Goal: Find specific page/section: Find specific page/section

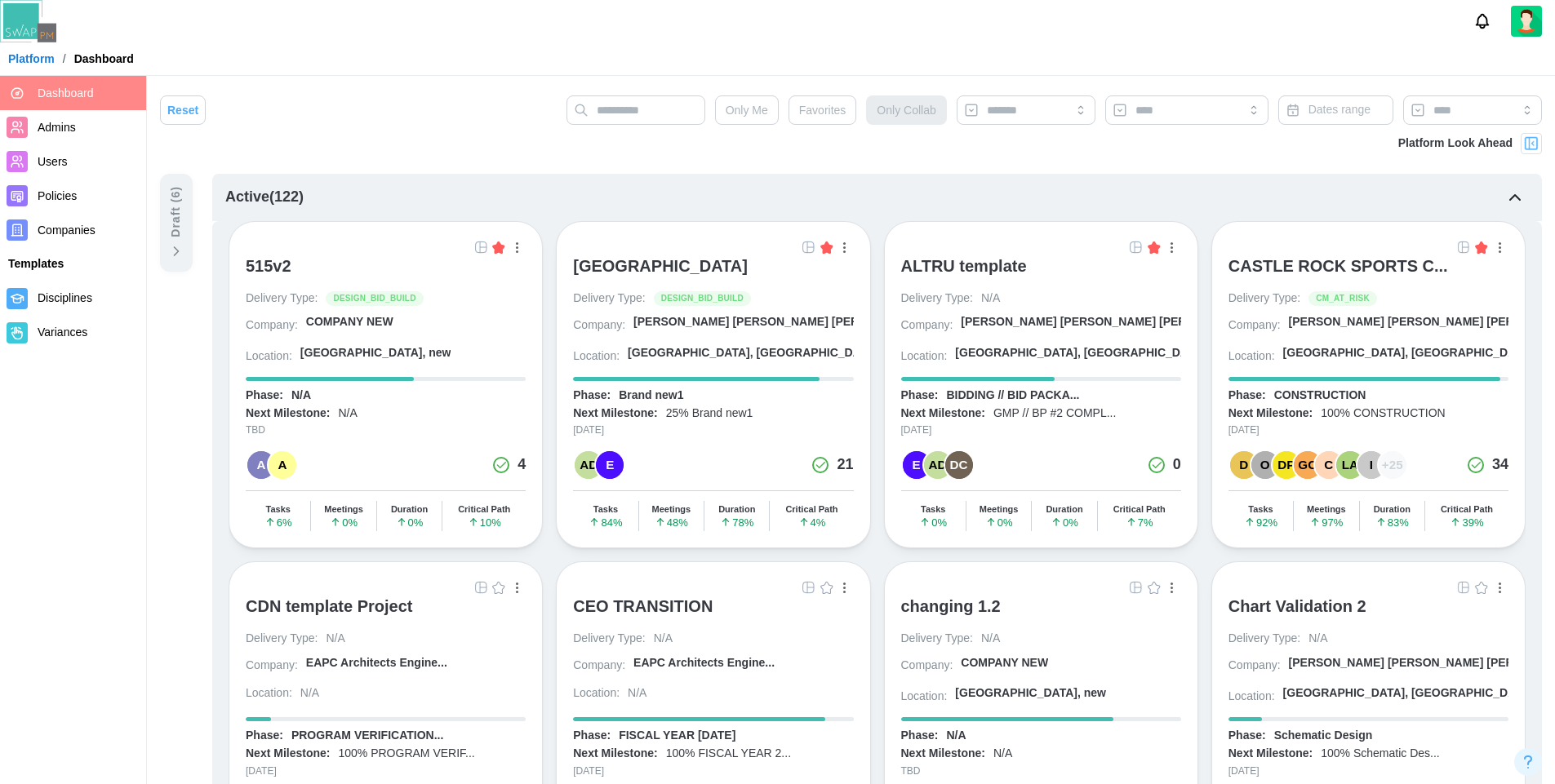
click at [480, 249] on img at bounding box center [480, 246] width 13 height 13
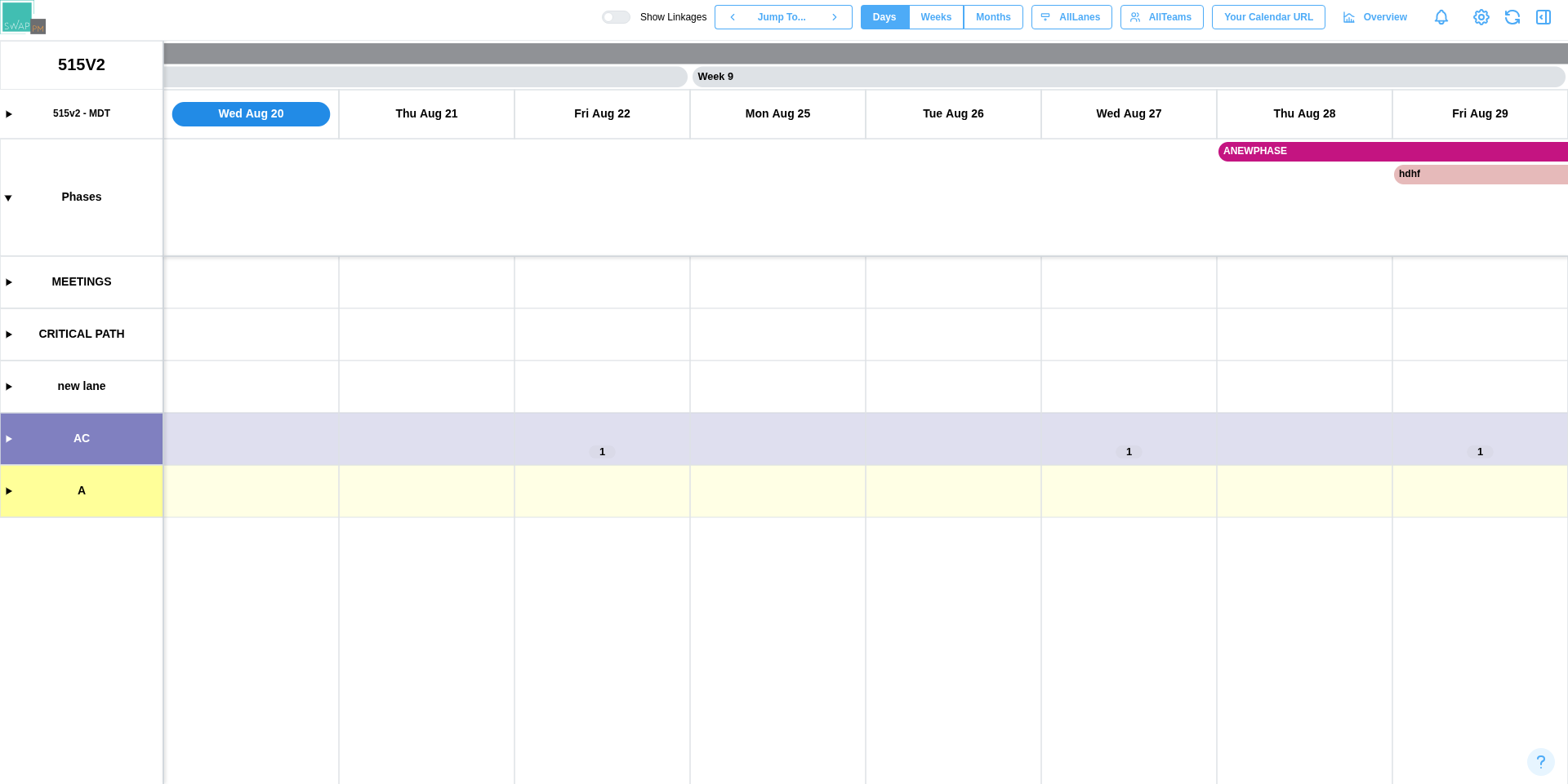
scroll to position [0, 6495]
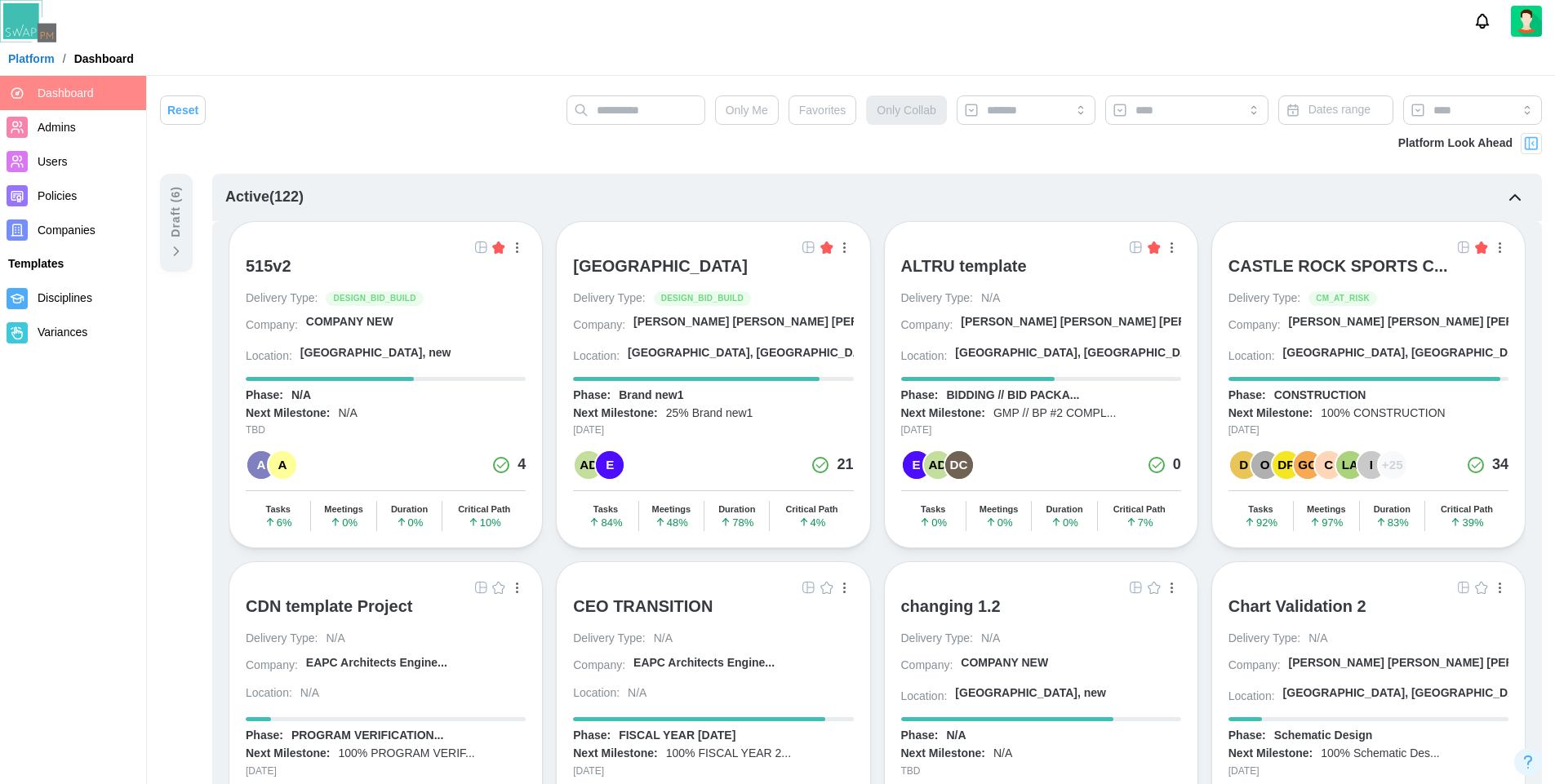
click at [809, 249] on img at bounding box center [808, 246] width 13 height 13
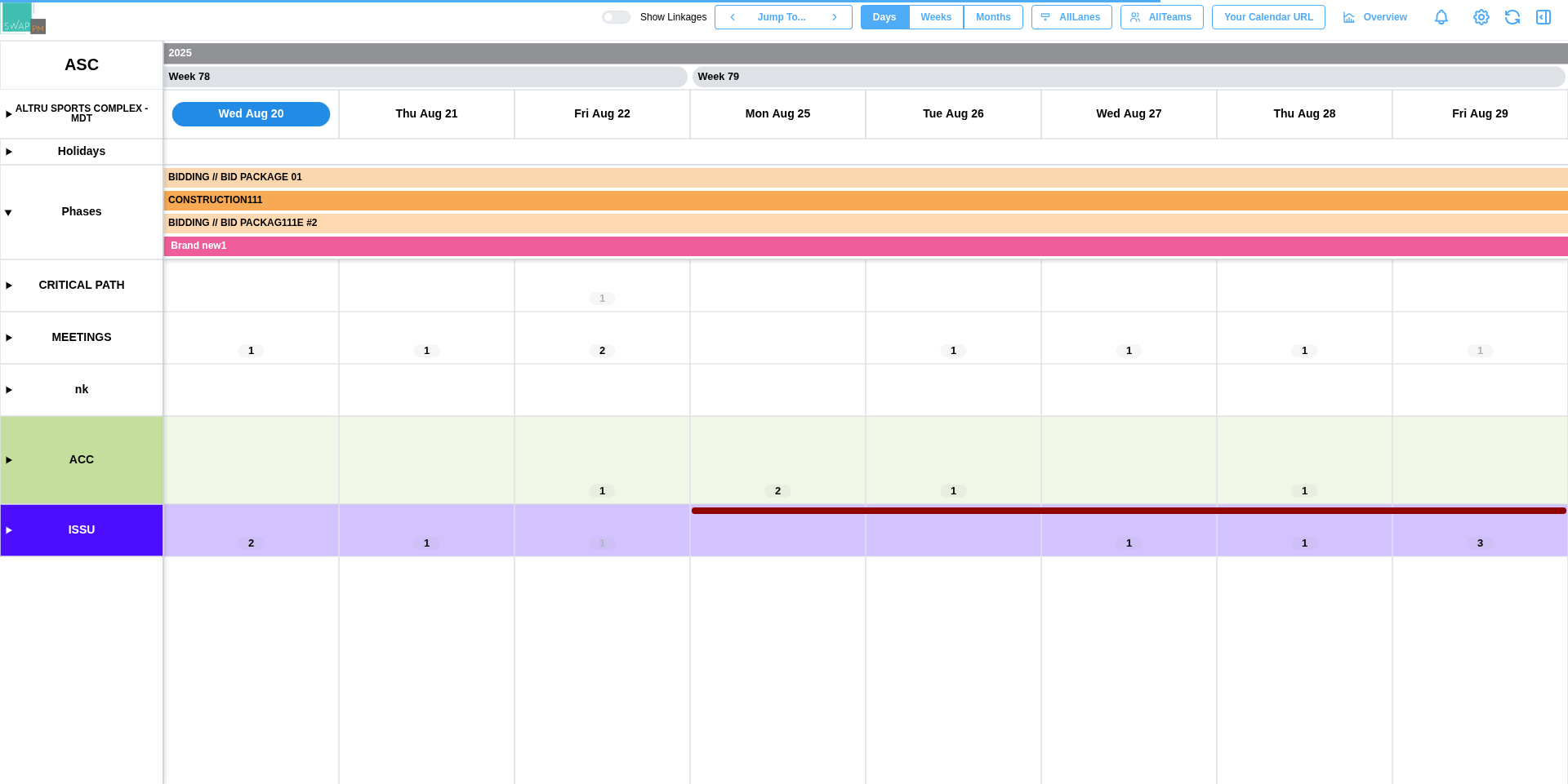
scroll to position [0, 67931]
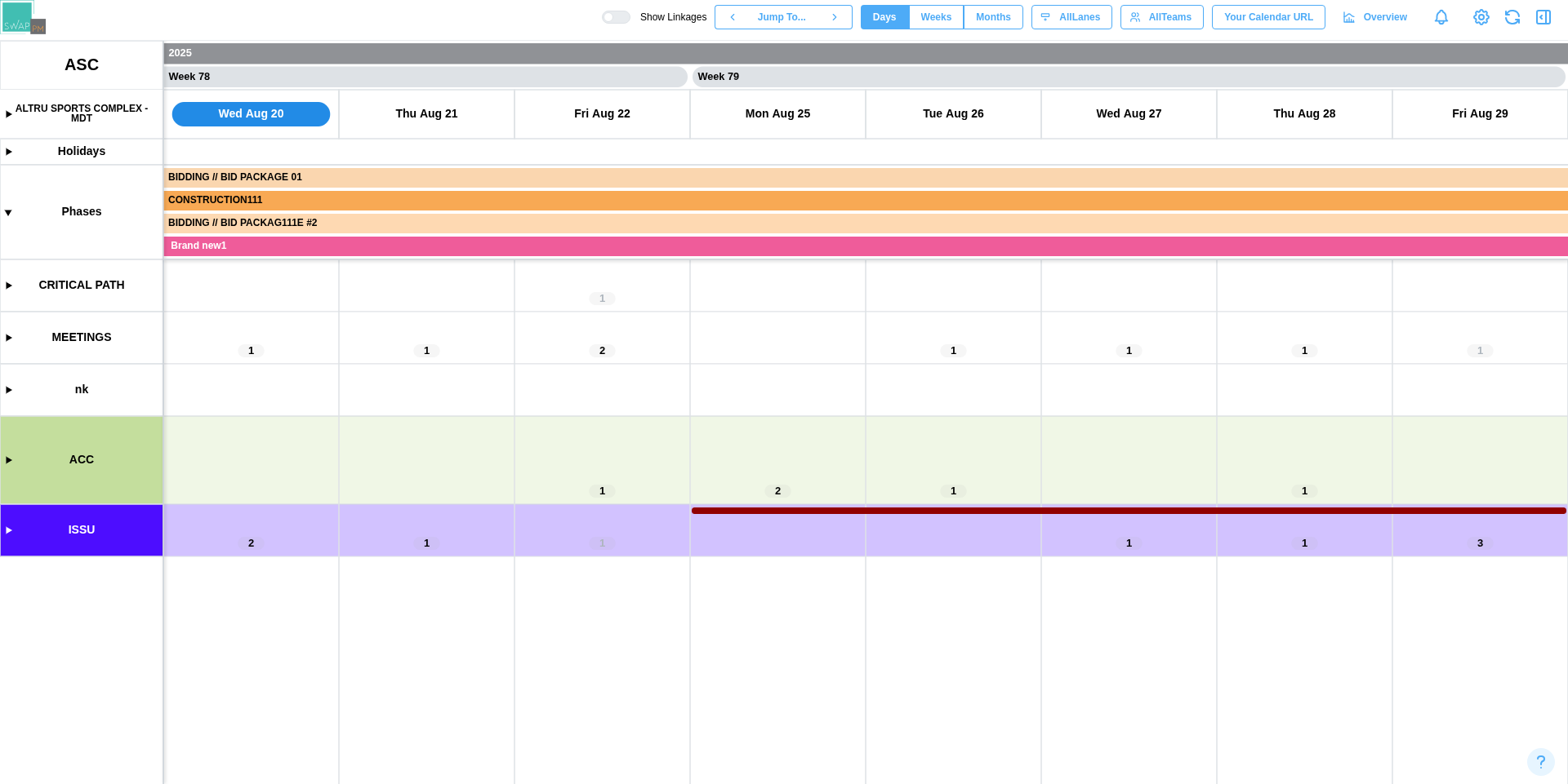
click at [6, 118] on canvas at bounding box center [784, 413] width 1568 height 744
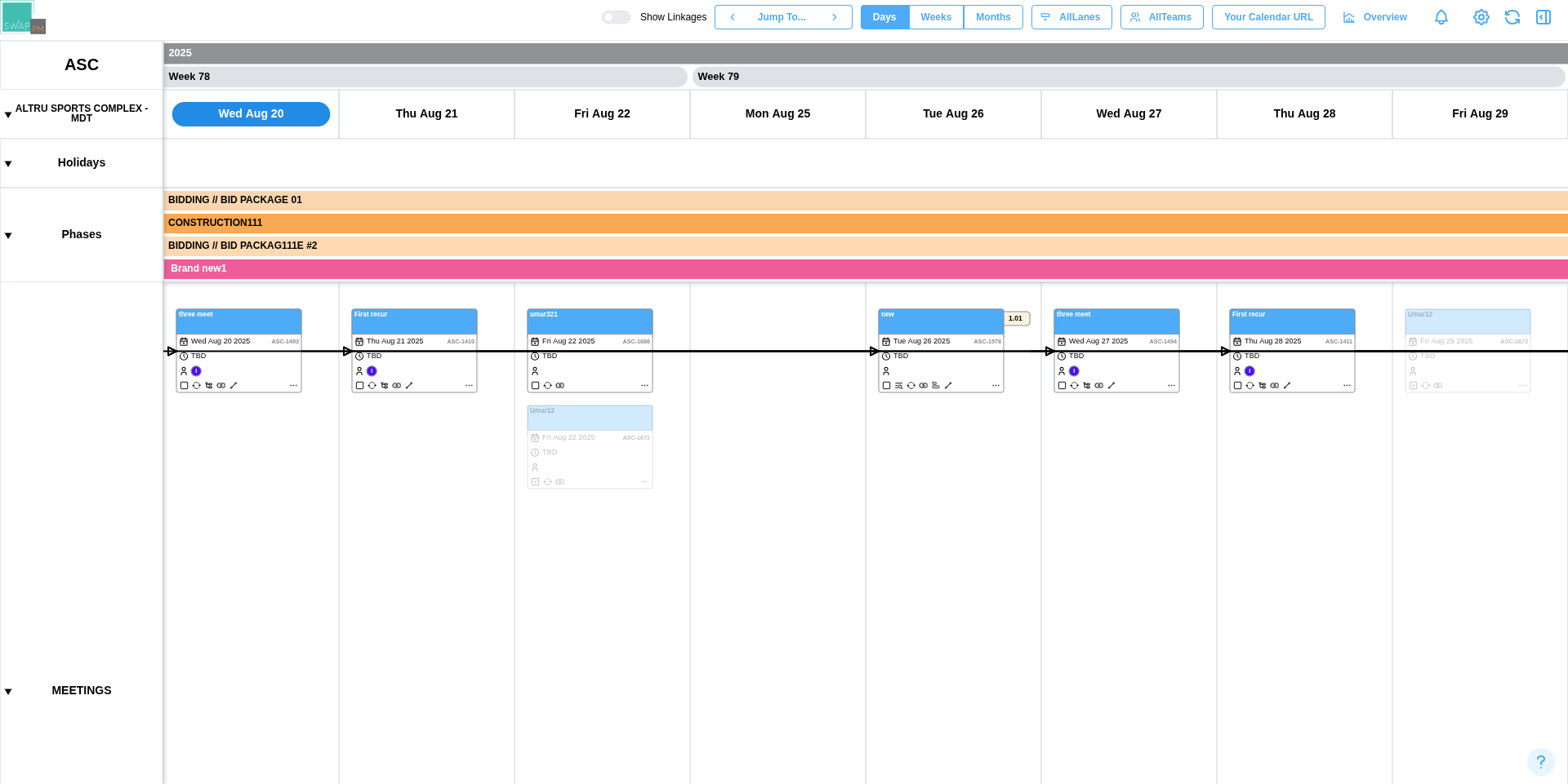
scroll to position [589, 0]
click at [613, 17] on div at bounding box center [608, 17] width 10 height 10
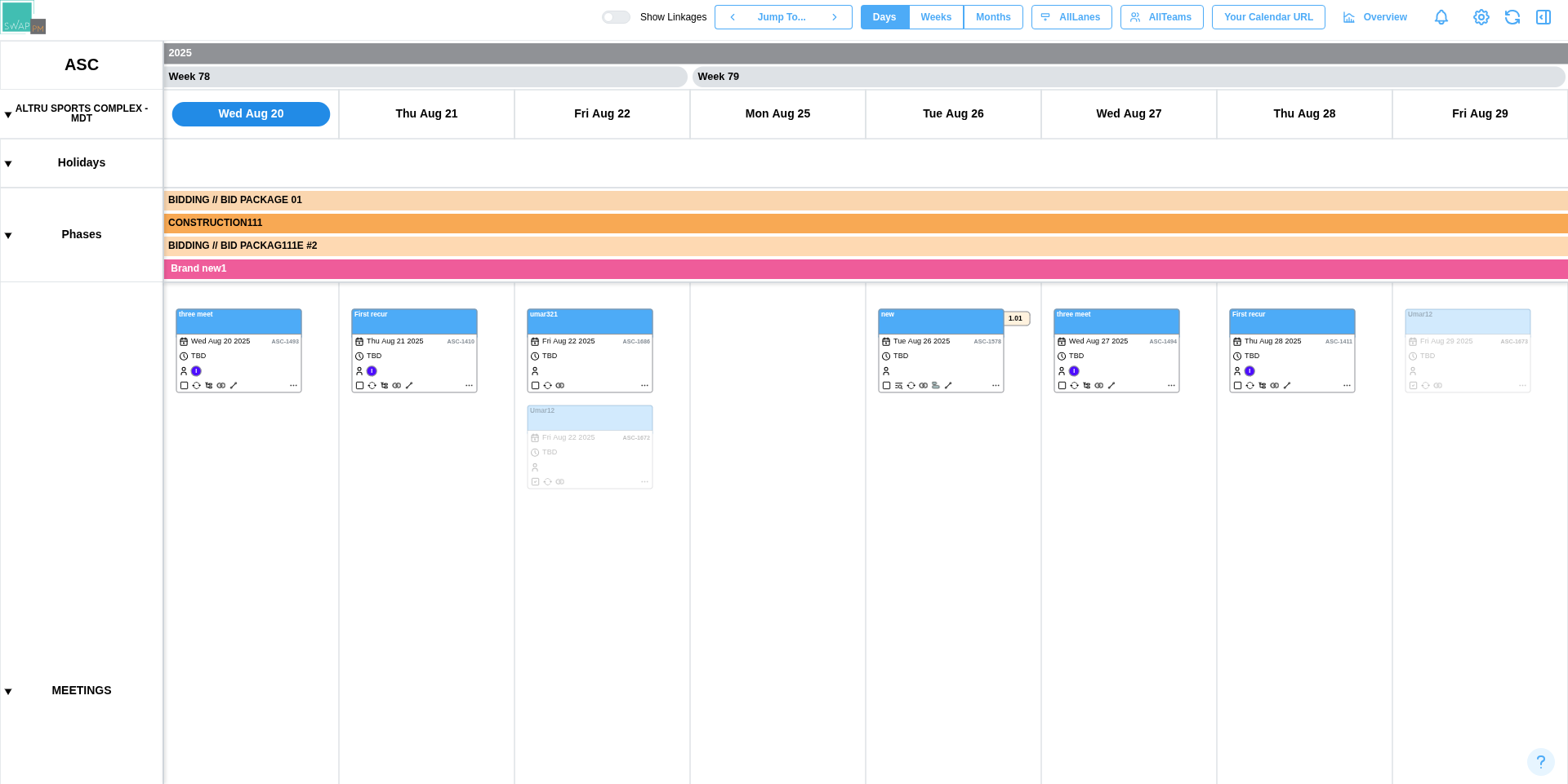
click at [940, 17] on span "Weeks" at bounding box center [937, 17] width 31 height 23
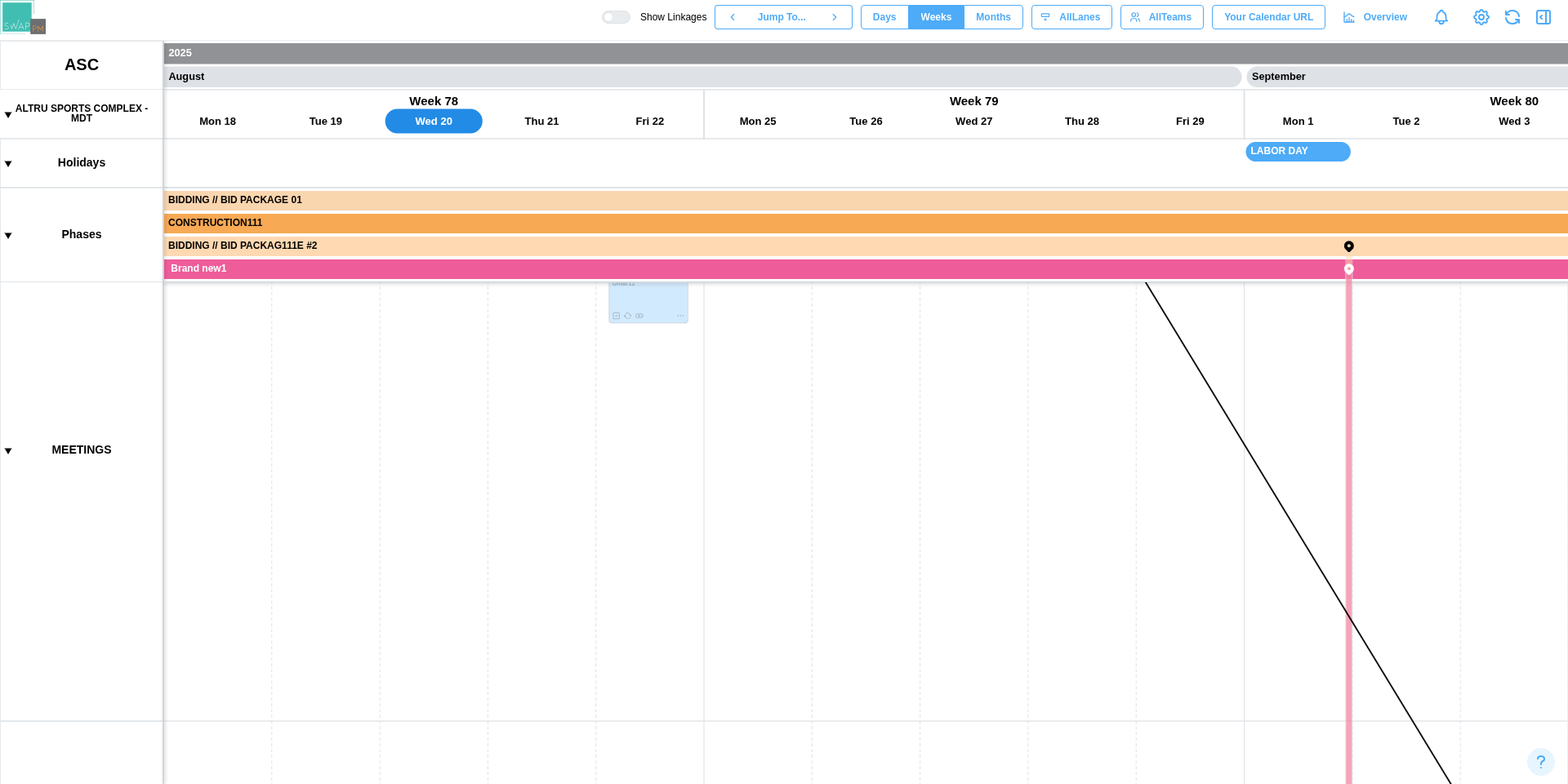
scroll to position [171, 0]
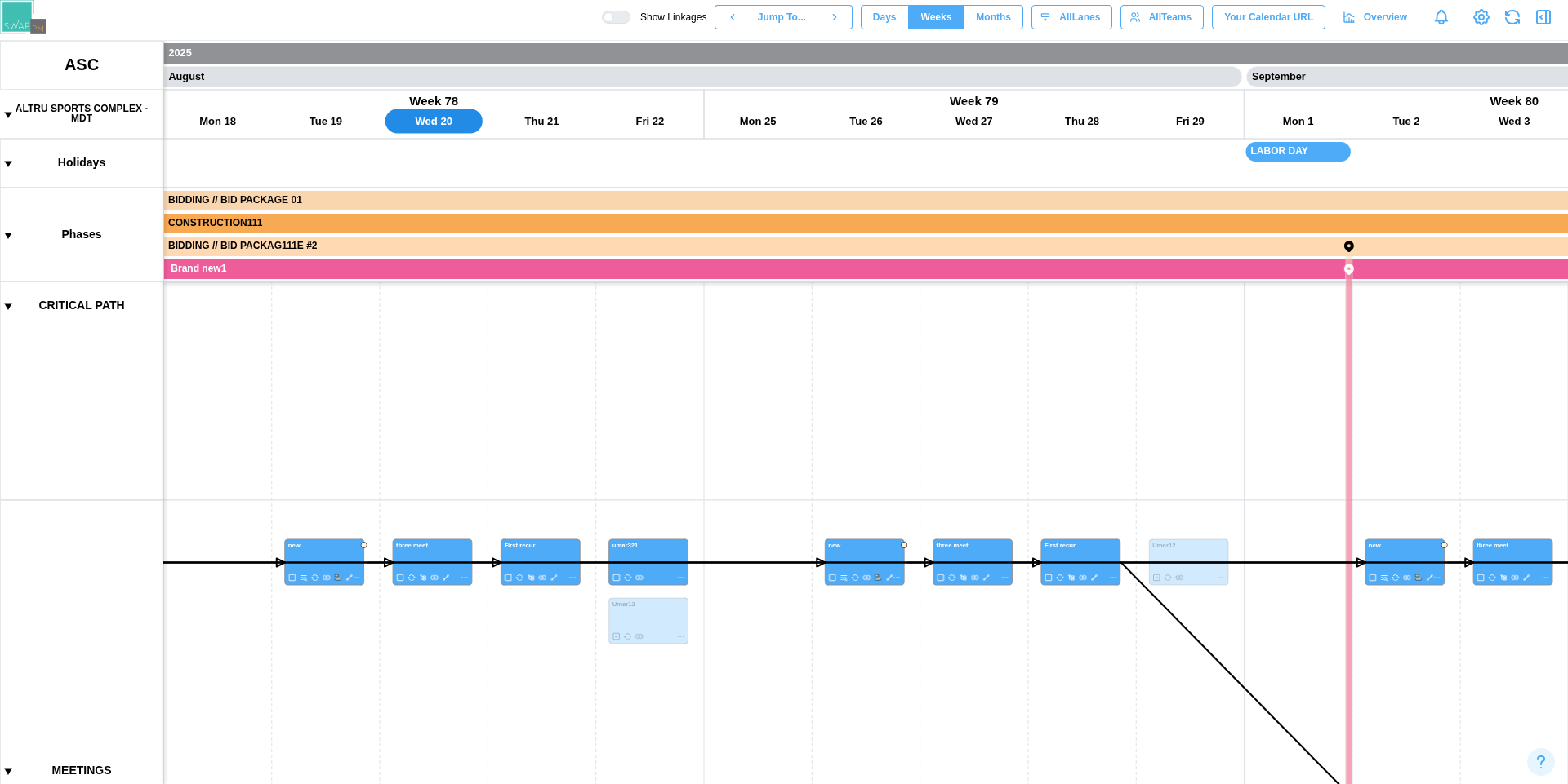
click at [613, 18] on div at bounding box center [608, 17] width 10 height 10
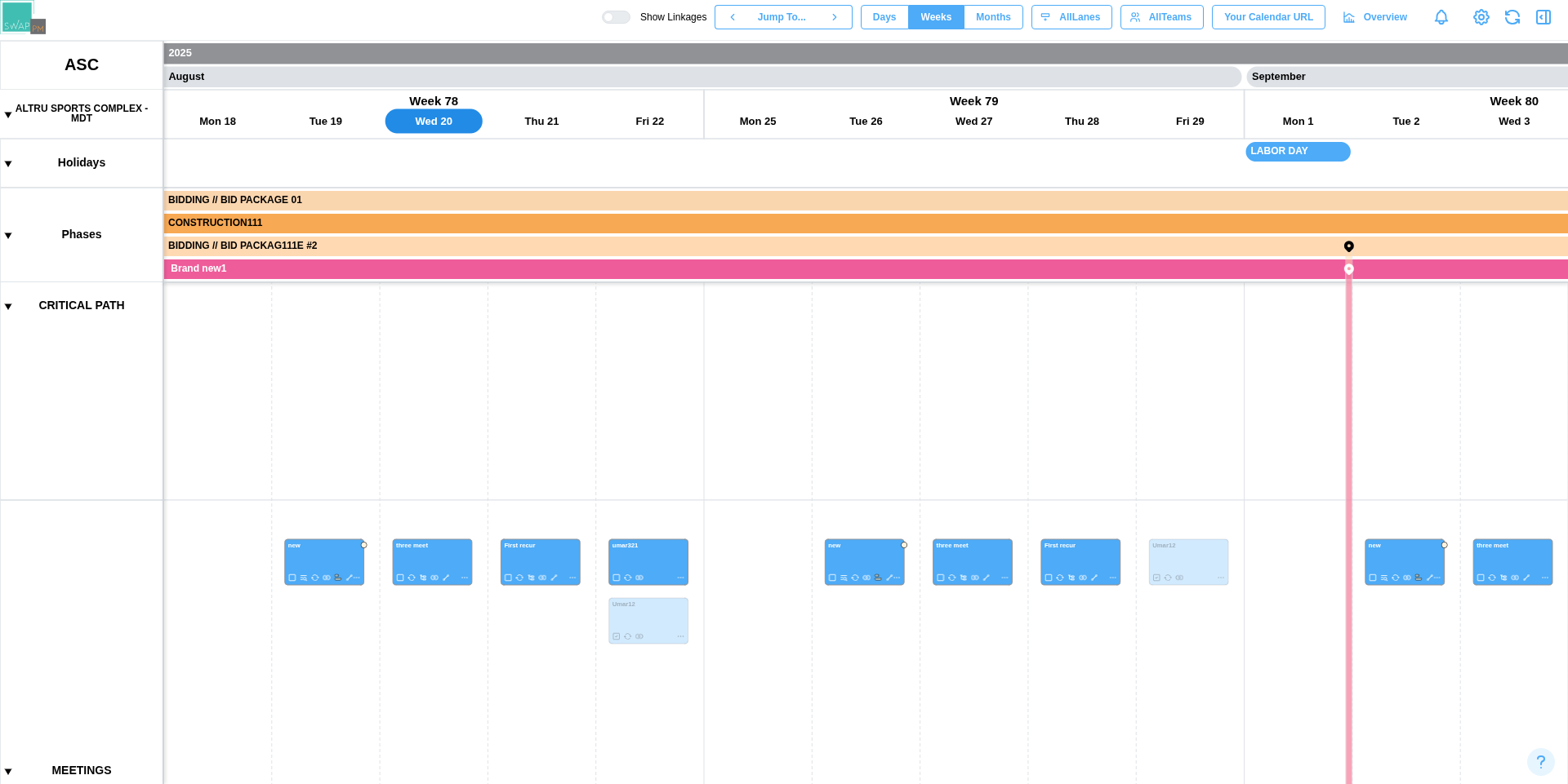
click at [988, 19] on span "Months" at bounding box center [994, 17] width 35 height 23
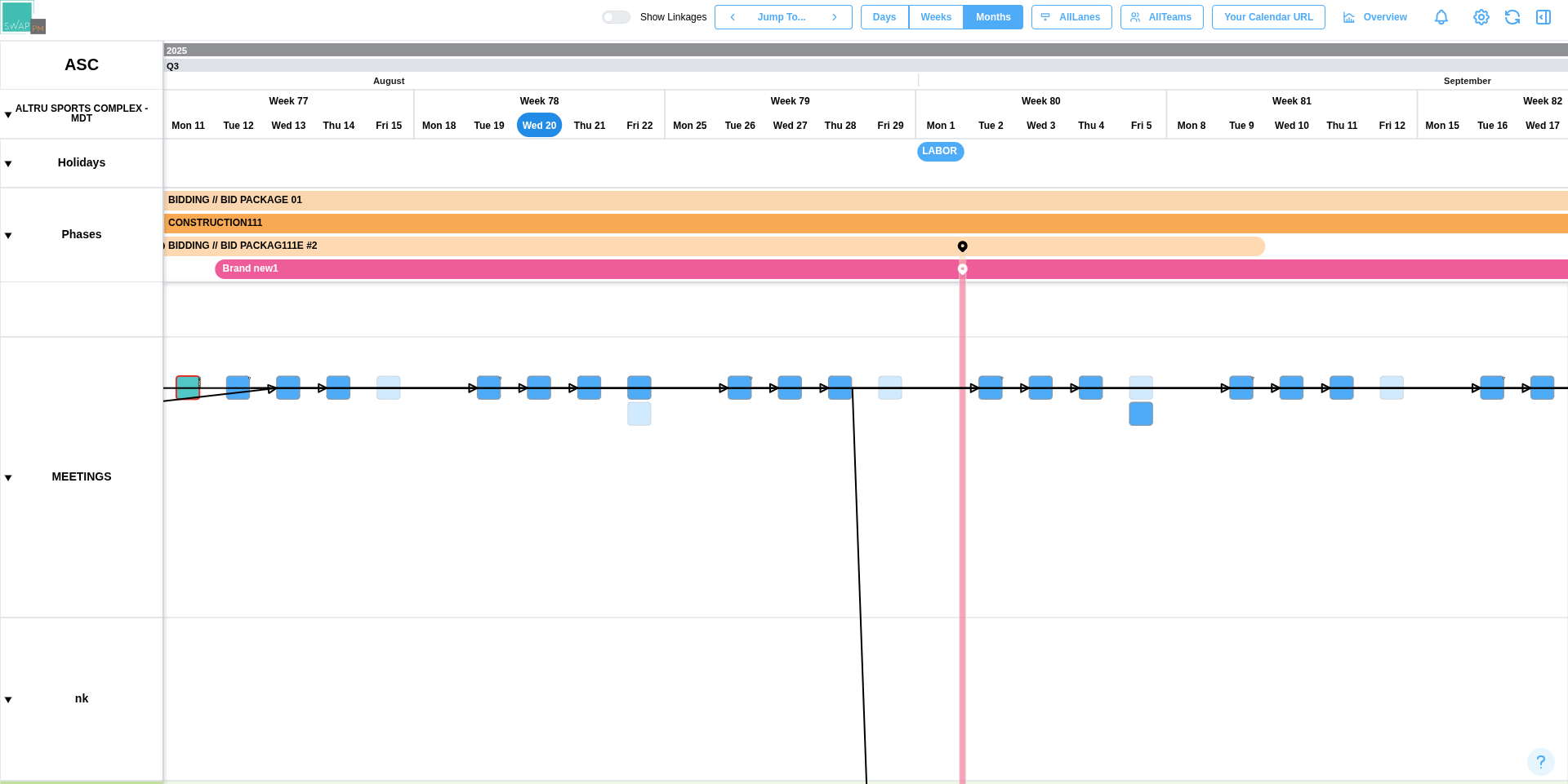
scroll to position [0, 19058]
click at [613, 17] on div at bounding box center [621, 18] width 17 height 12
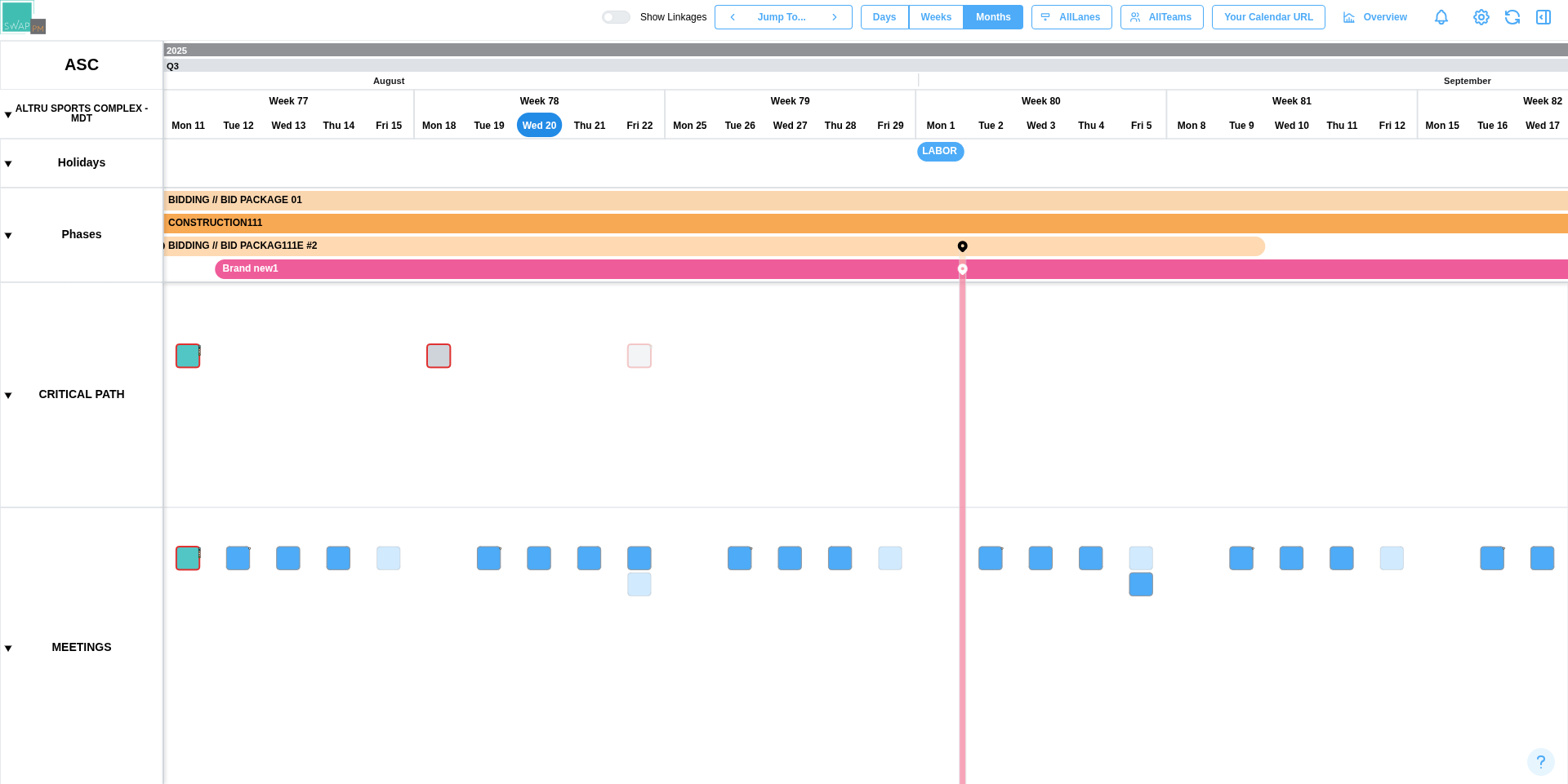
scroll to position [0, 0]
click at [889, 23] on span "Days" at bounding box center [885, 17] width 24 height 23
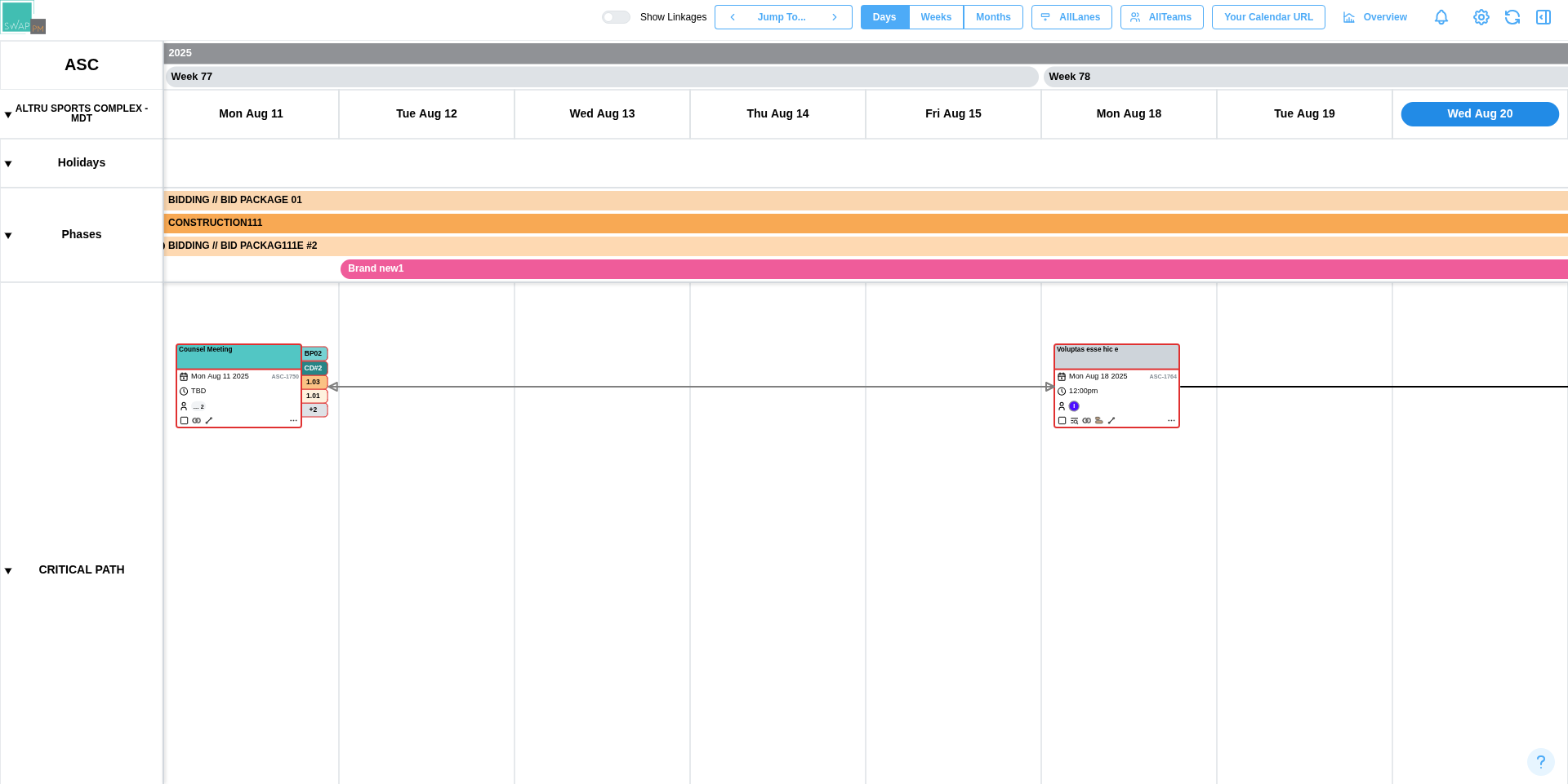
scroll to position [0, 66702]
click at [613, 17] on div at bounding box center [608, 17] width 10 height 10
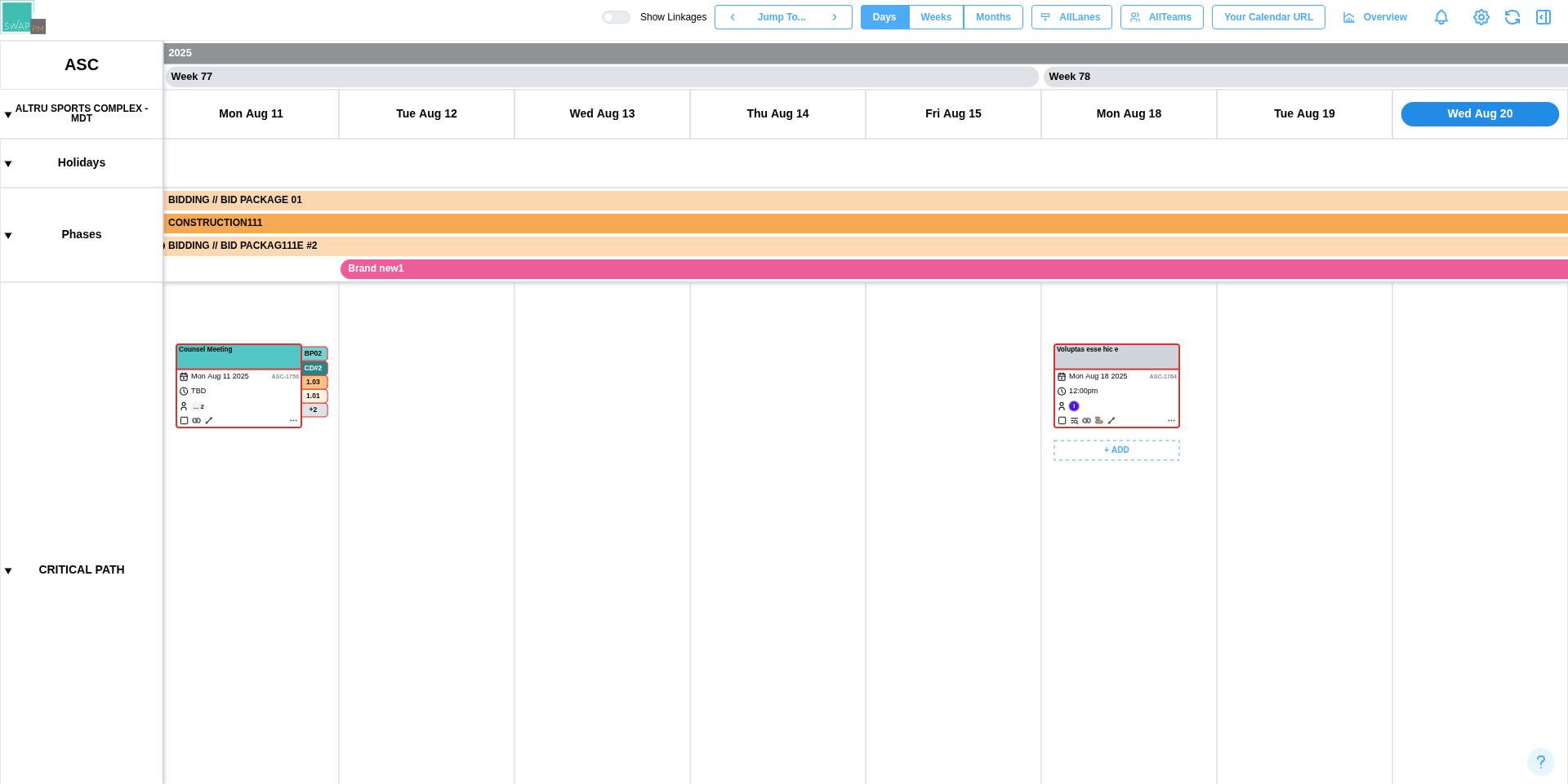
click at [1112, 422] on canvas at bounding box center [784, 413] width 1568 height 744
click at [924, 17] on span "Weeks" at bounding box center [937, 17] width 31 height 23
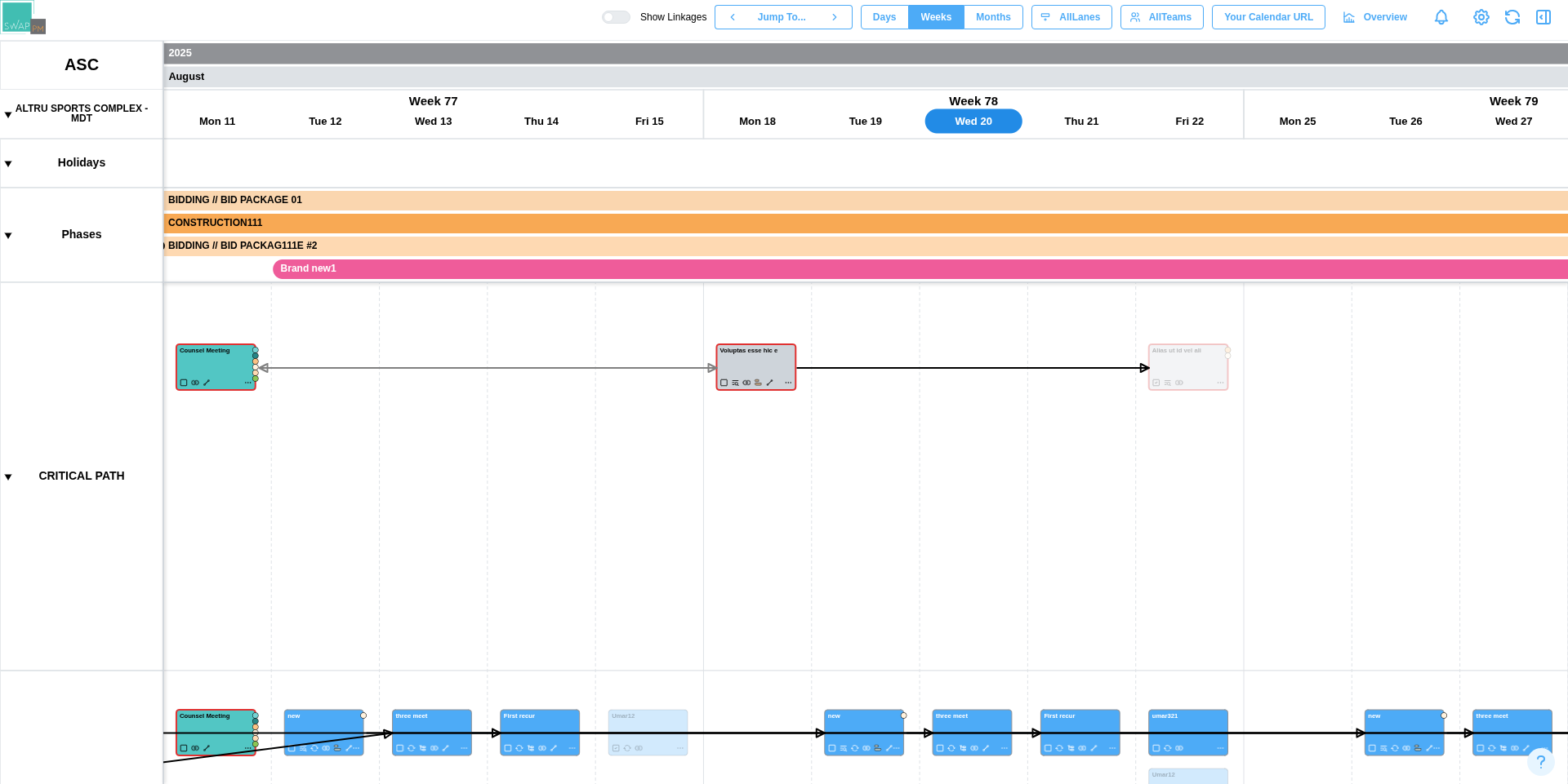
scroll to position [0, 41048]
click at [991, 22] on span "Months" at bounding box center [994, 17] width 35 height 23
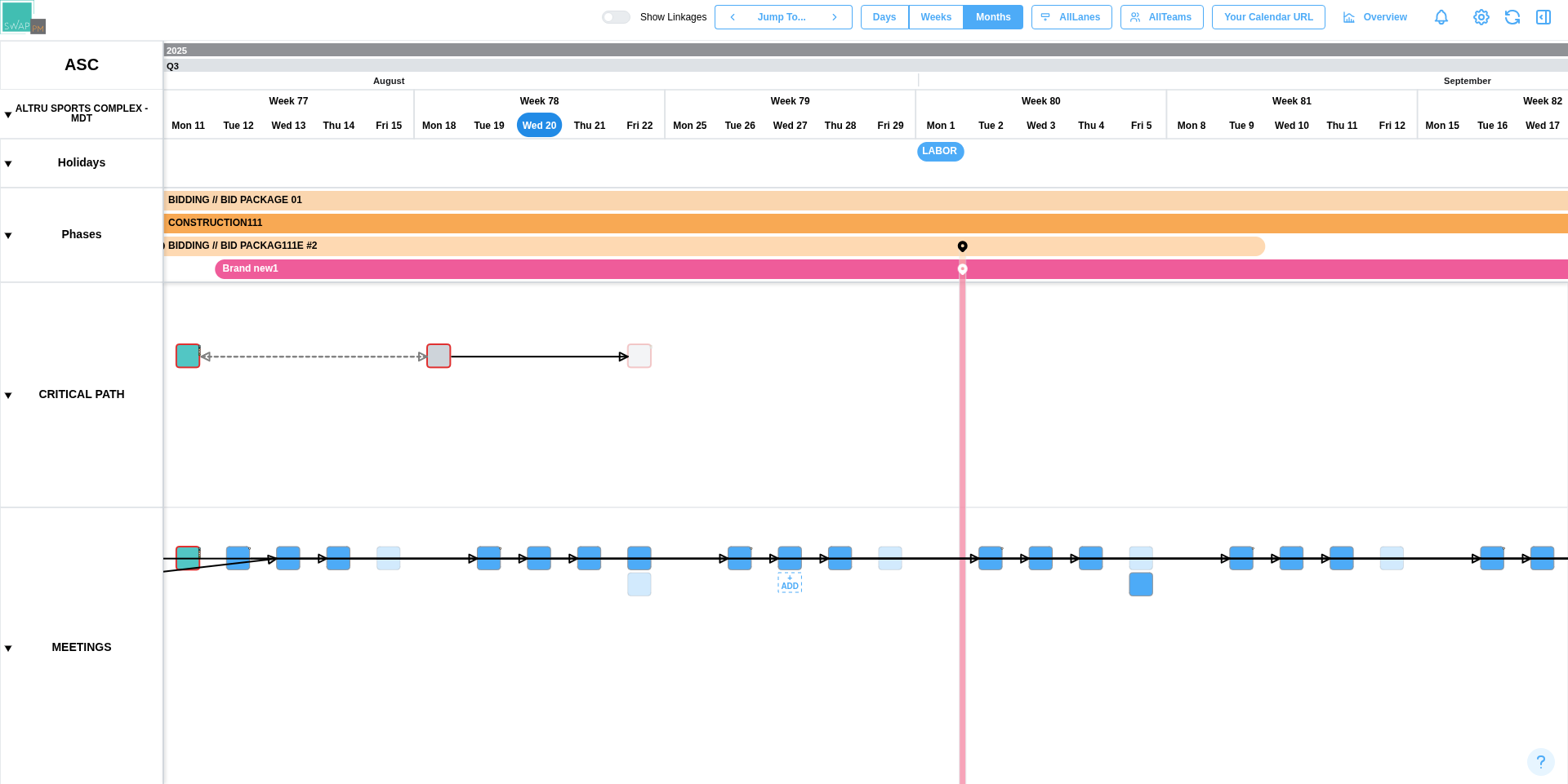
scroll to position [617, 0]
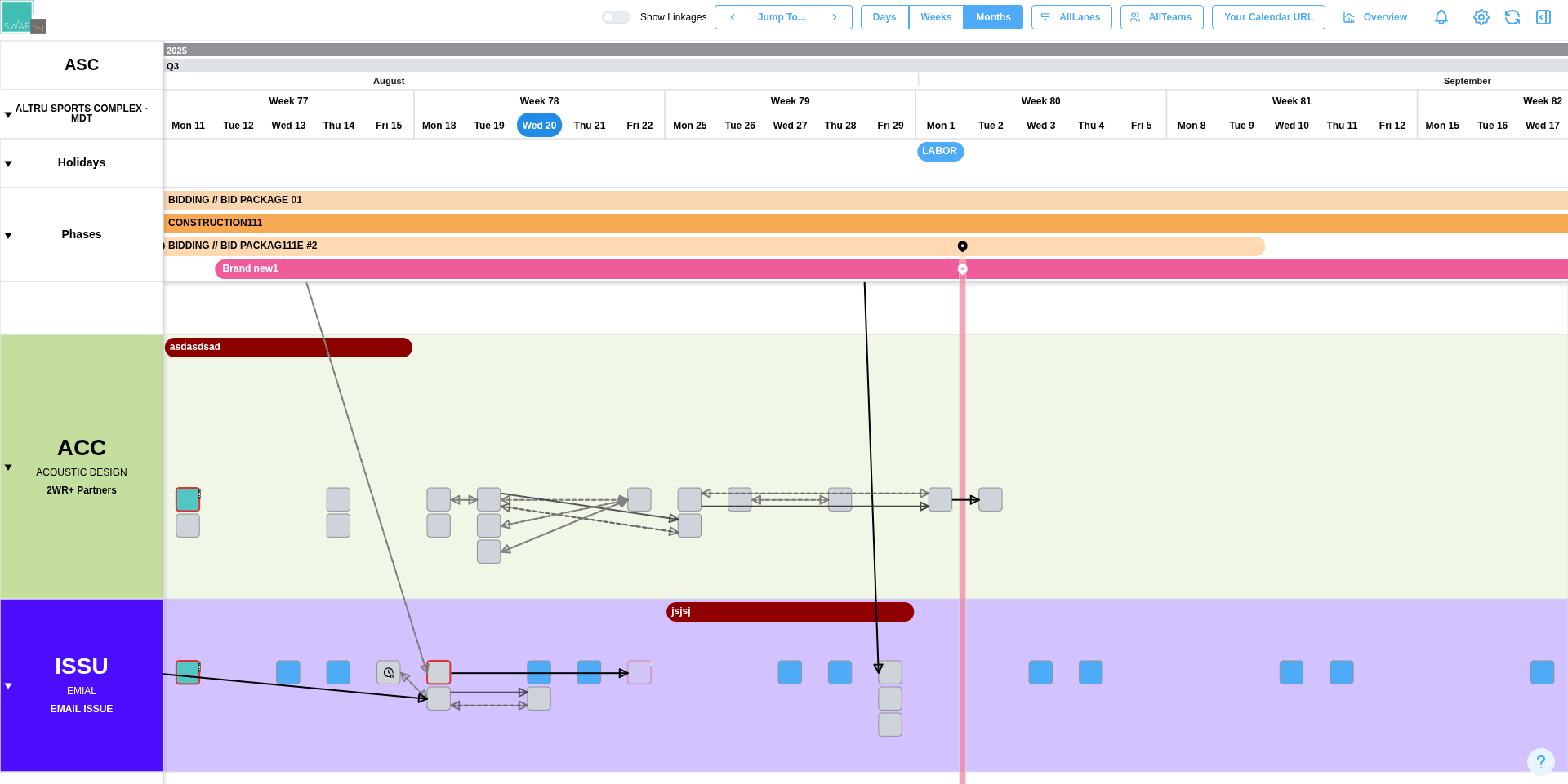
click at [618, 26] on div "Show Linkages Jump To... Days Weeks Months eightWeeks All Lanes All Teams Your …" at bounding box center [1085, 17] width 966 height 27
click at [613, 22] on div at bounding box center [608, 17] width 10 height 10
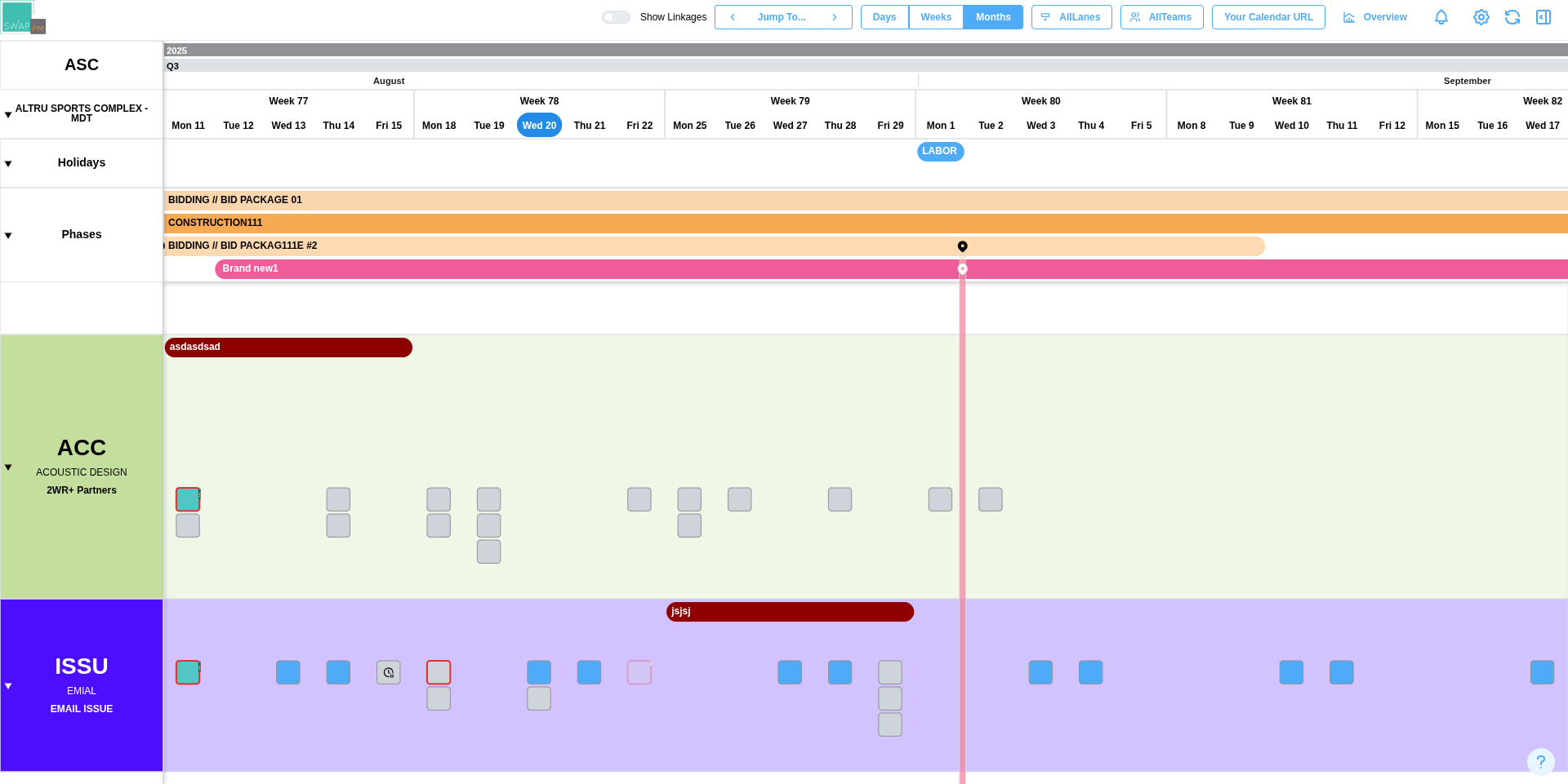
click at [522, 26] on div "Show Linkages Jump To... Days Weeks Months eightWeeks All Lanes All Teams Your …" at bounding box center [784, 17] width 1568 height 34
click at [921, 11] on span "Weeks" at bounding box center [937, 17] width 31 height 23
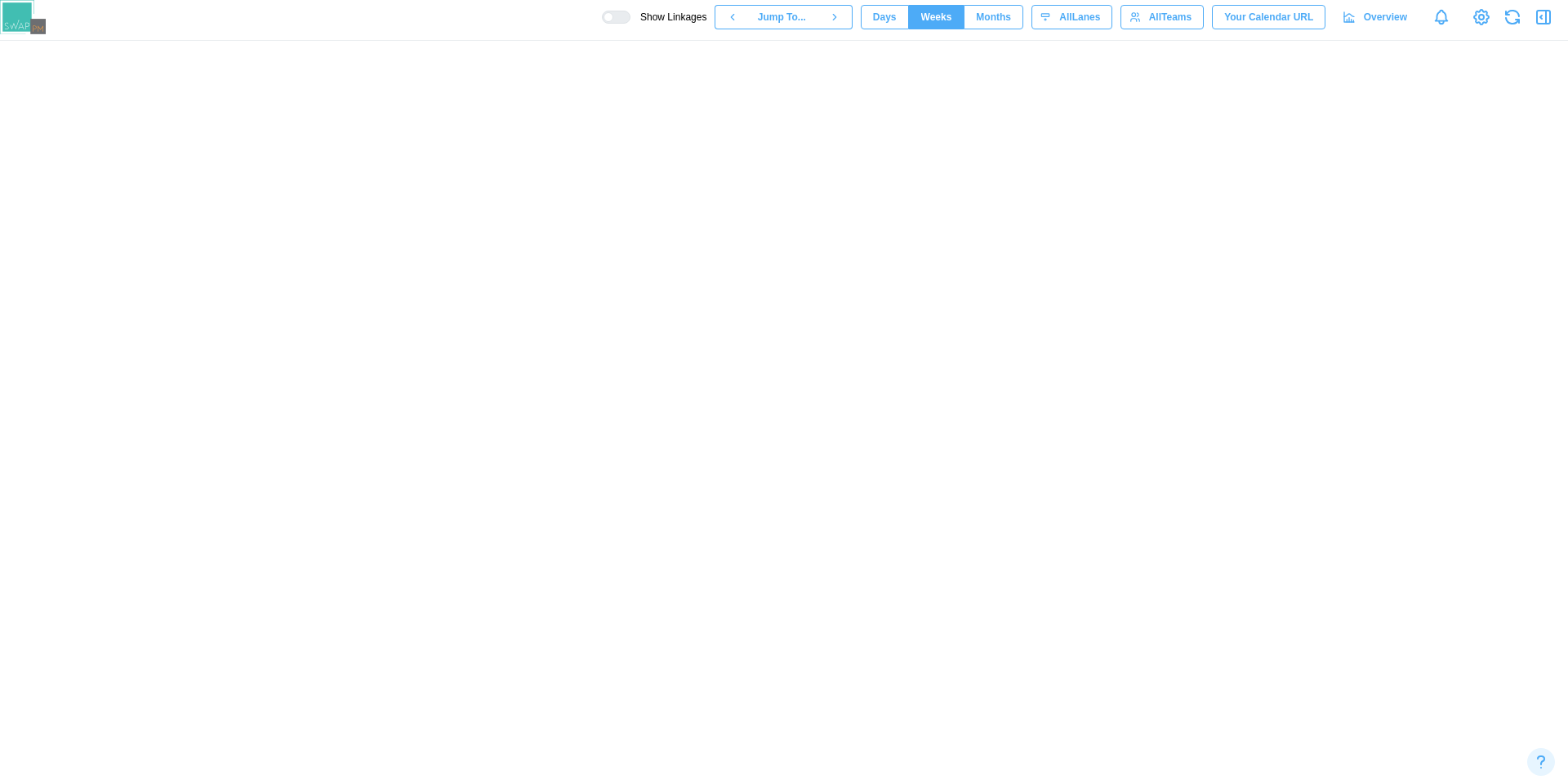
click at [985, 24] on span "Months" at bounding box center [994, 17] width 35 height 23
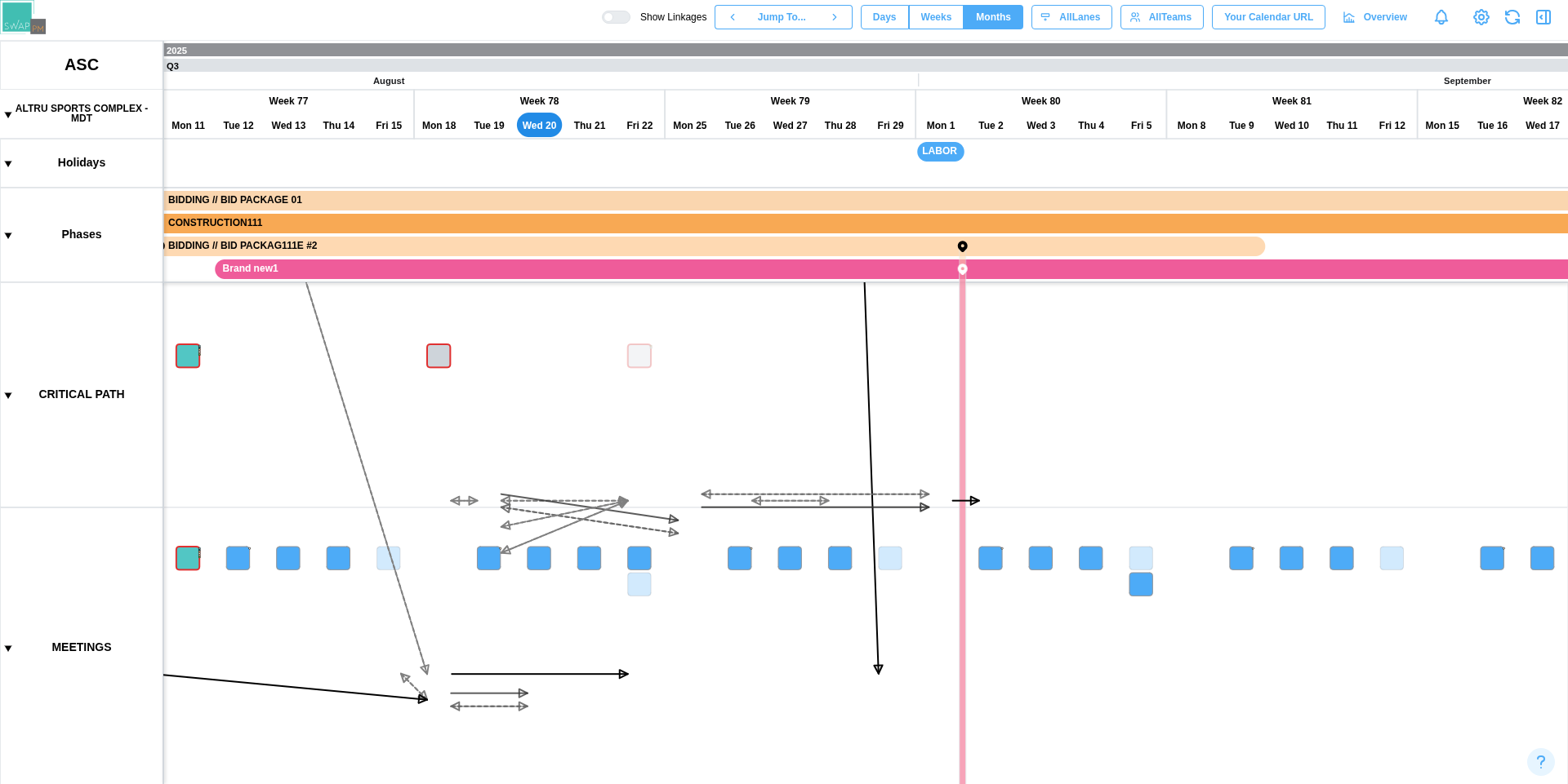
scroll to position [0, 0]
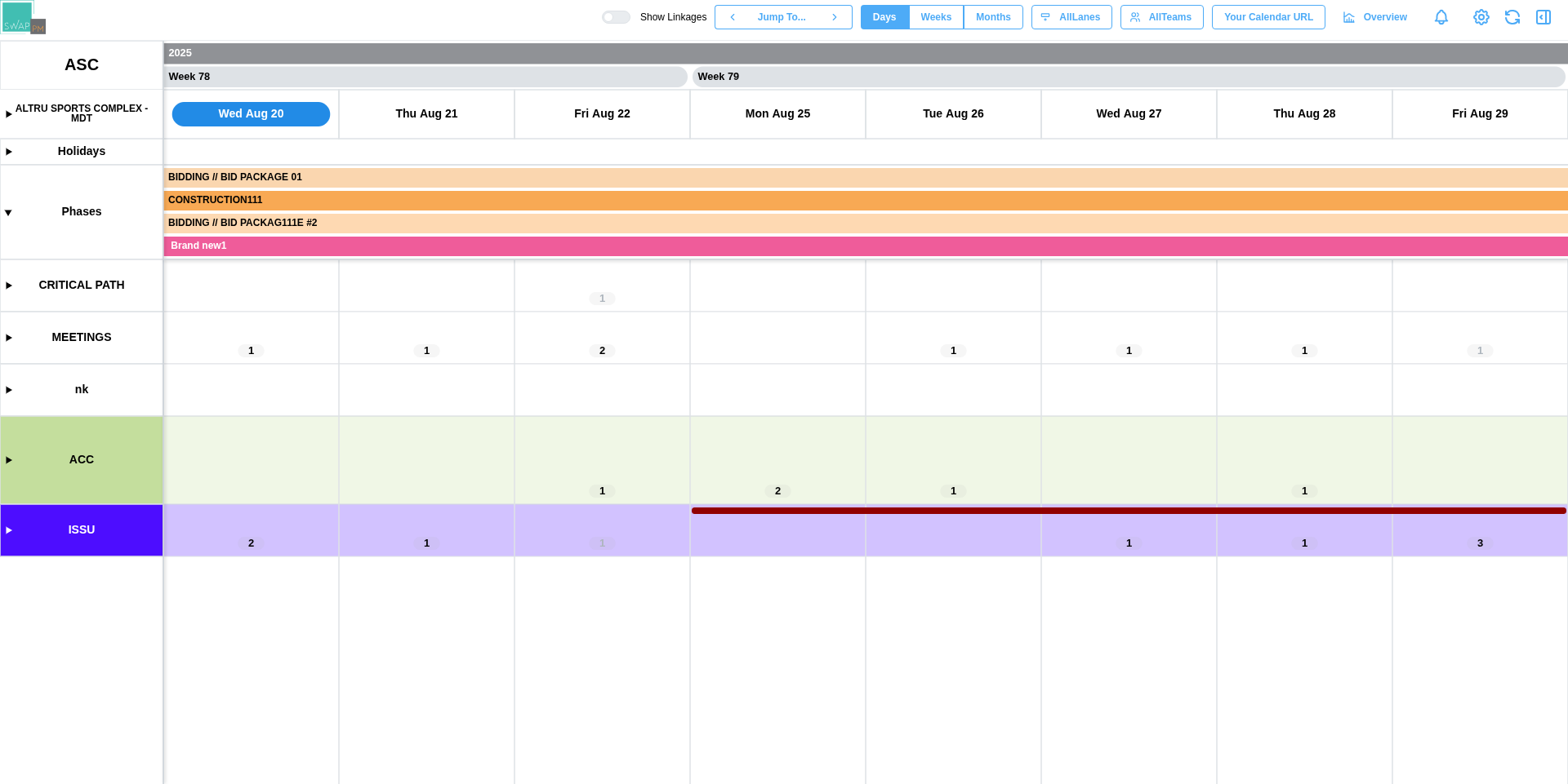
scroll to position [0, 67931]
click at [8, 116] on canvas at bounding box center [784, 413] width 1568 height 744
click at [6, 107] on canvas at bounding box center [784, 413] width 1568 height 744
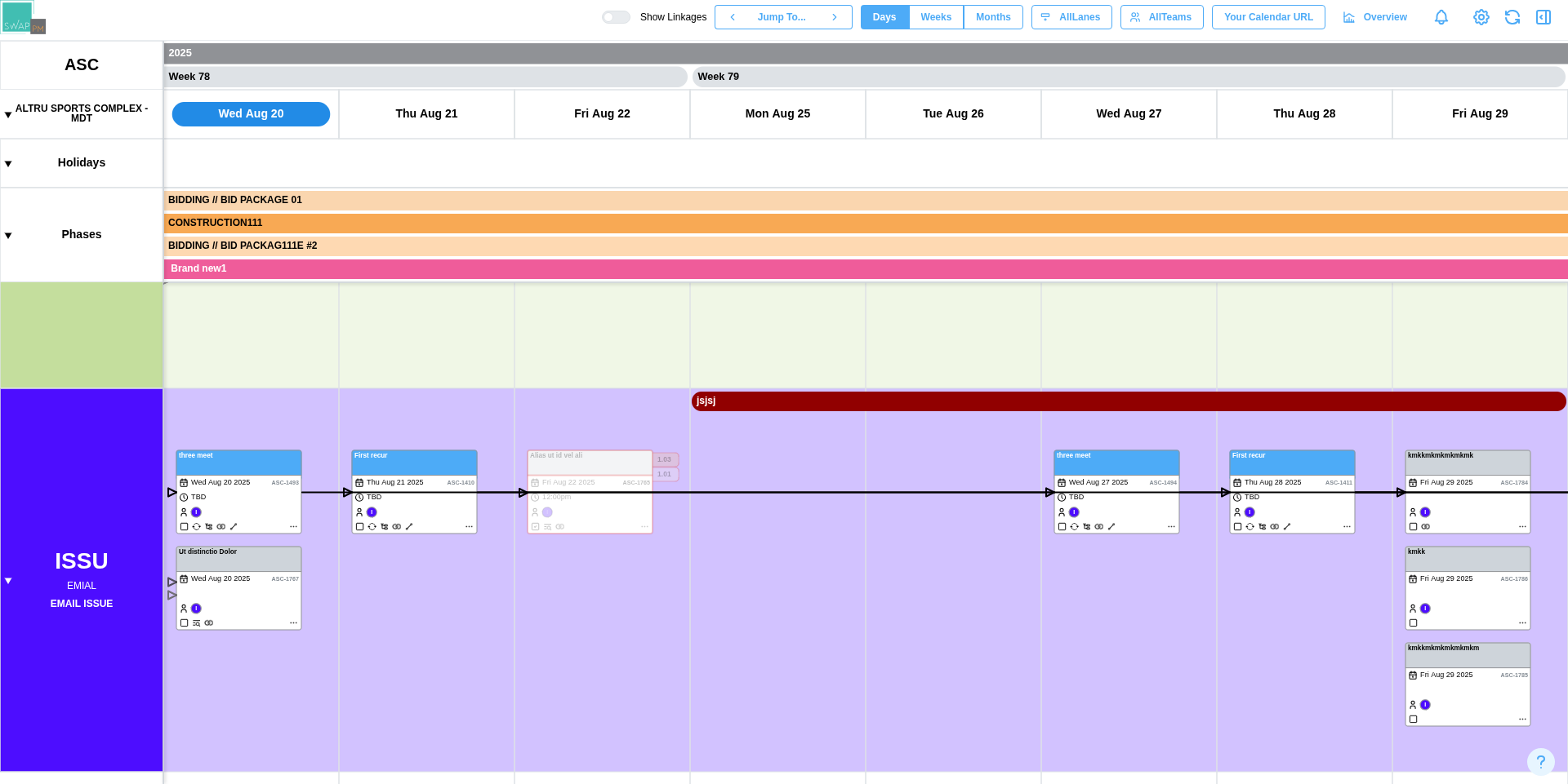
scroll to position [1950, 0]
click at [613, 17] on div at bounding box center [608, 17] width 10 height 10
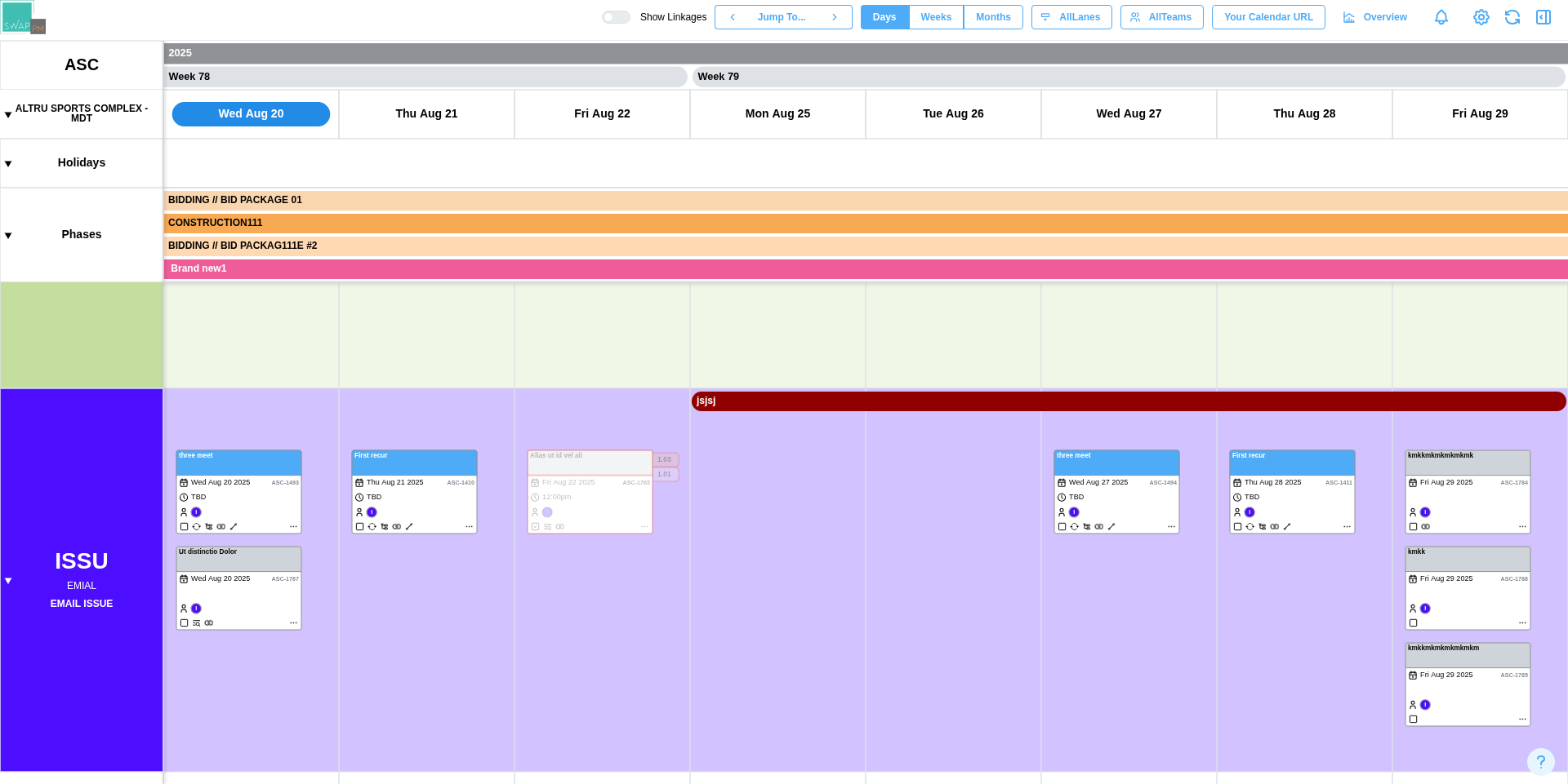
click at [938, 18] on span "Weeks" at bounding box center [937, 17] width 31 height 23
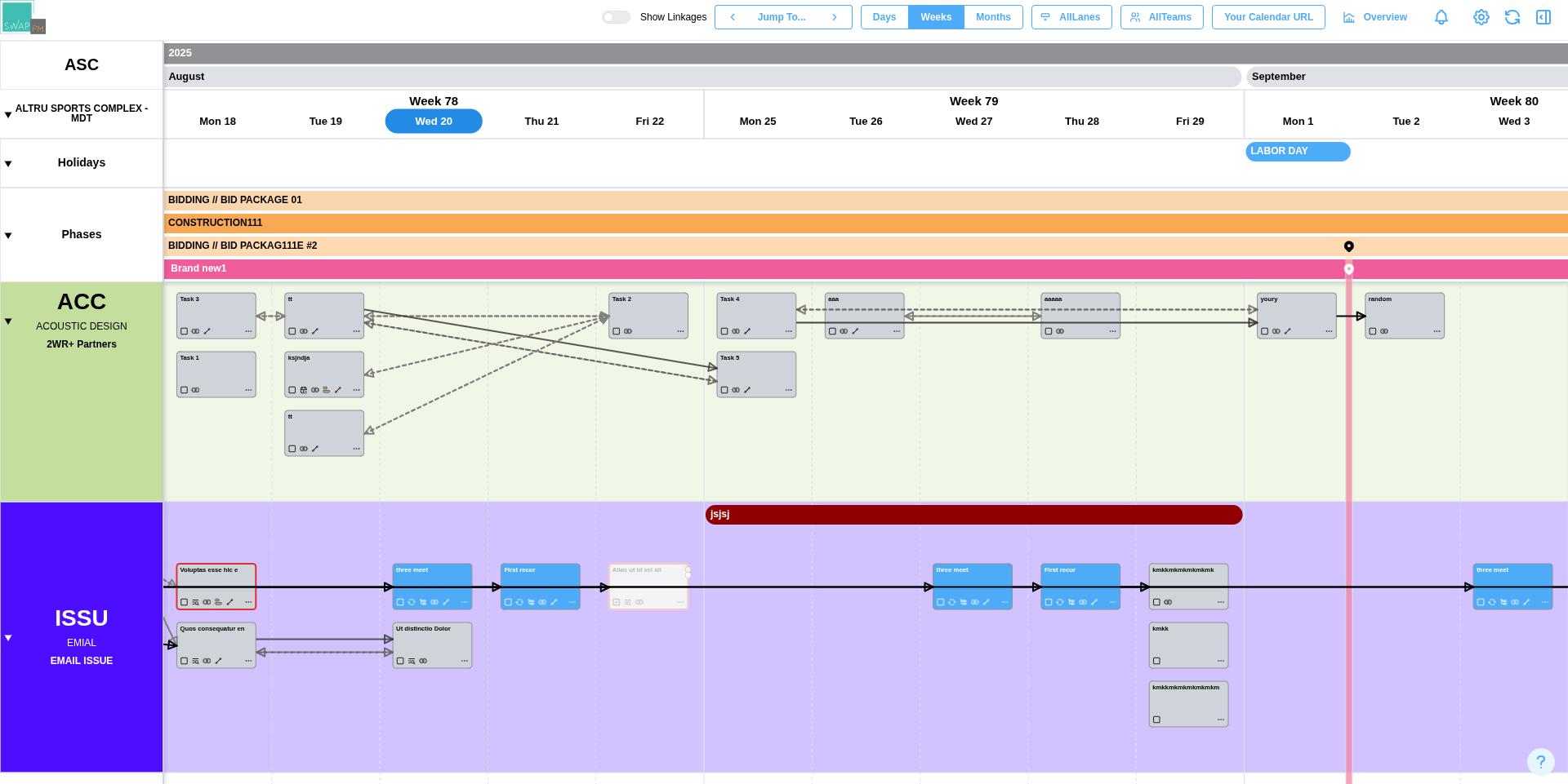
scroll to position [62, 0]
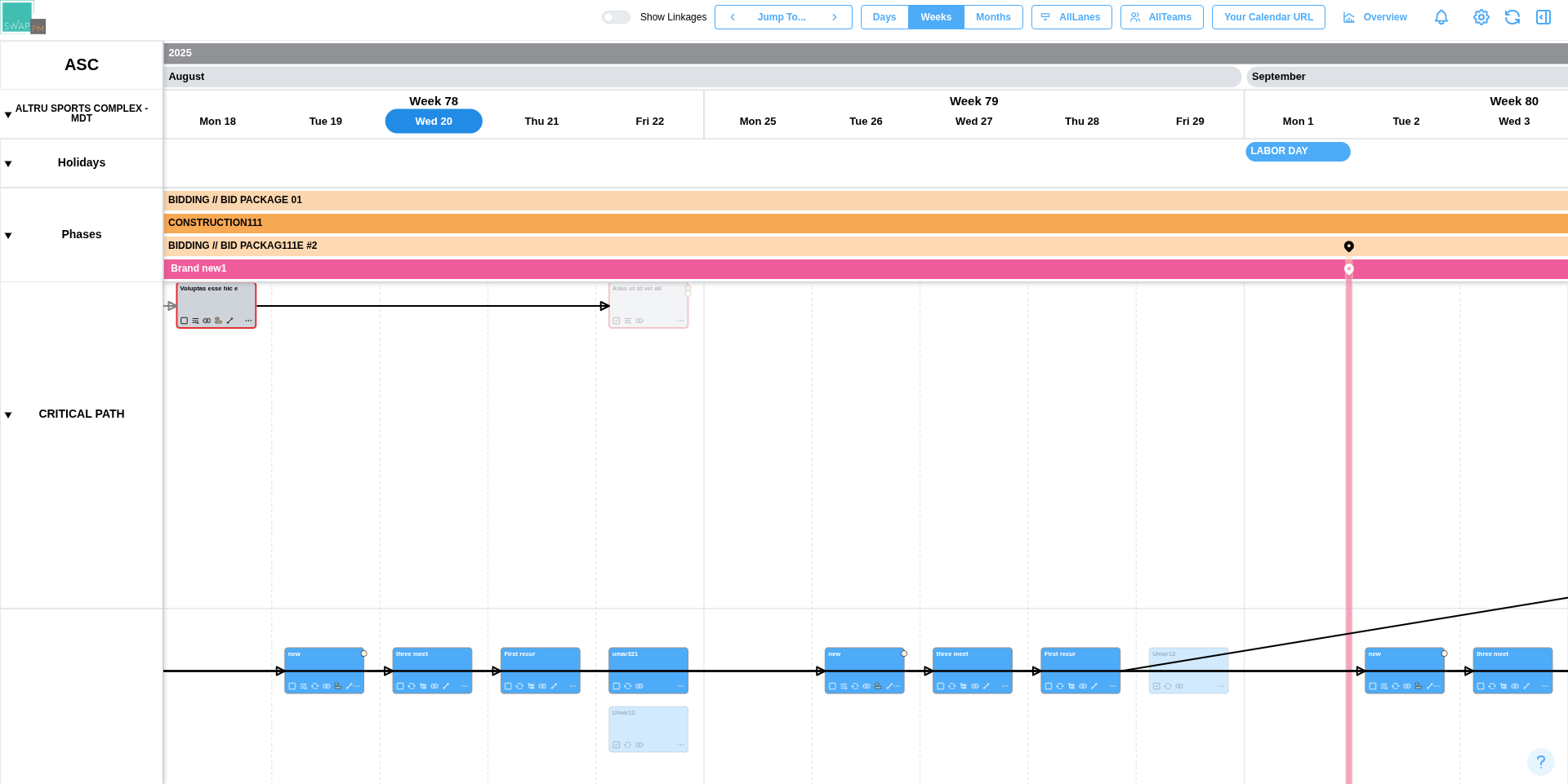
click at [986, 17] on span "Months" at bounding box center [994, 17] width 35 height 23
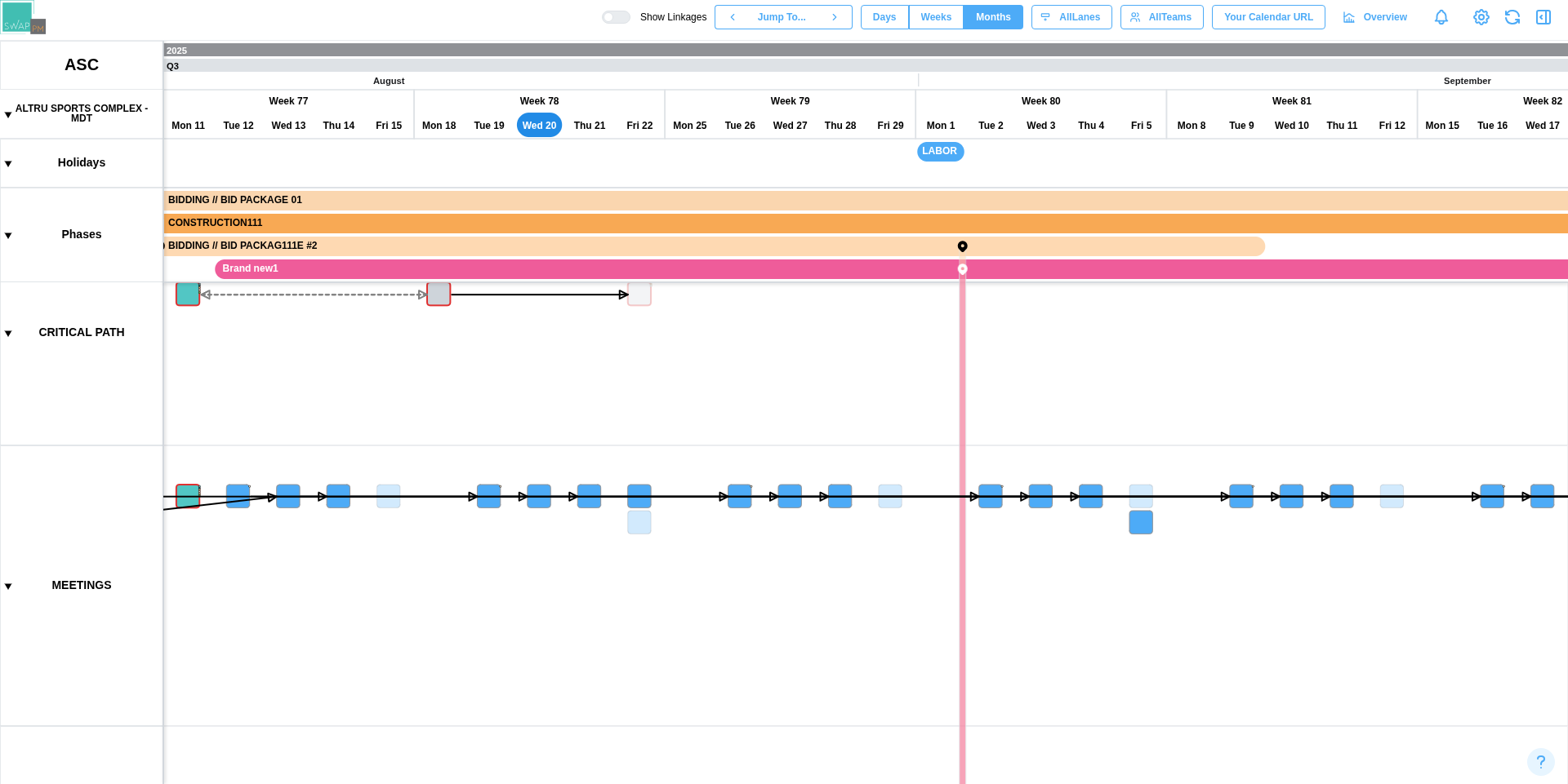
scroll to position [0, 19058]
click at [613, 19] on div at bounding box center [621, 18] width 17 height 12
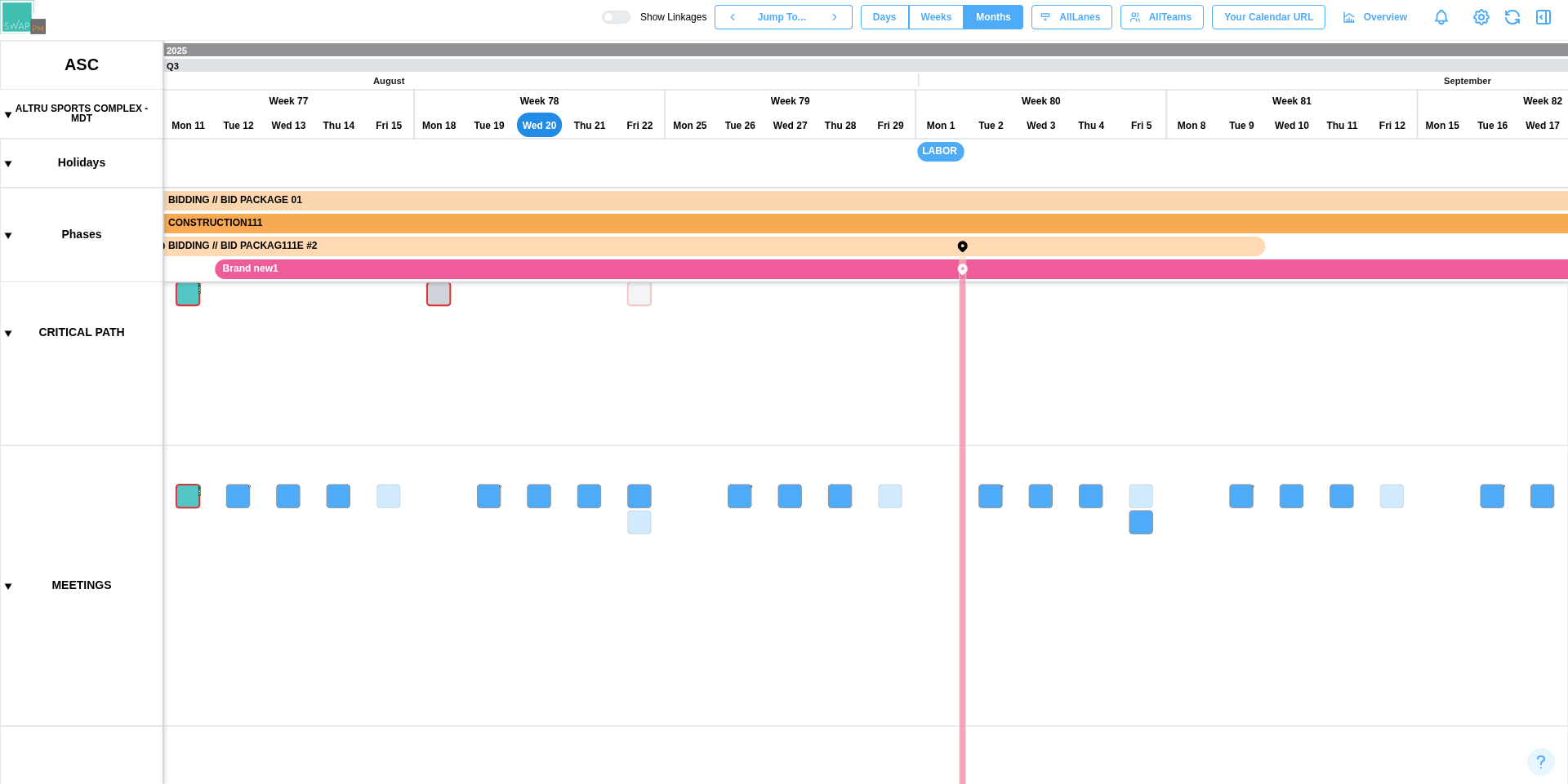
click at [930, 22] on span "Weeks" at bounding box center [937, 17] width 31 height 23
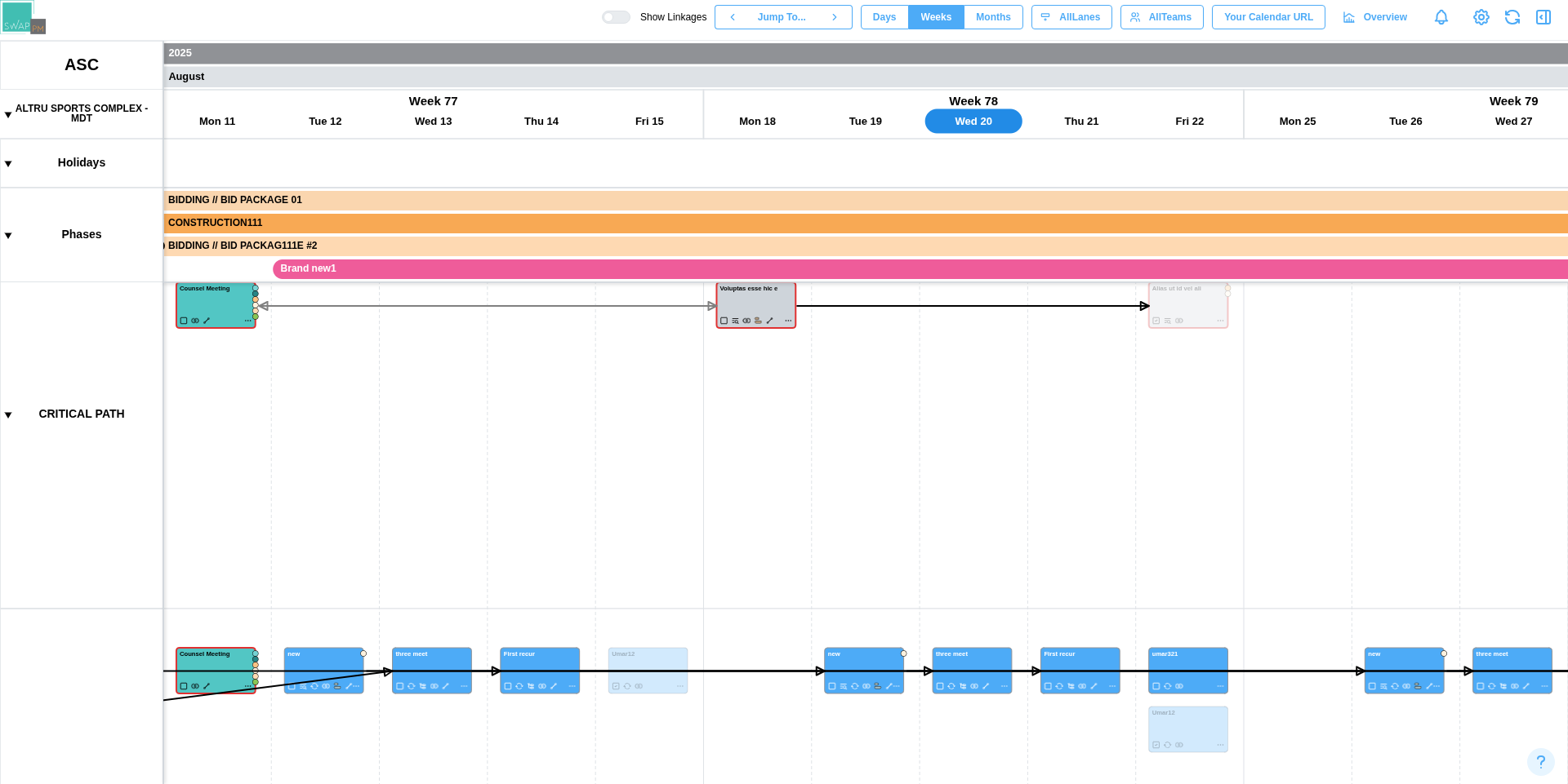
scroll to position [0, 41048]
drag, startPoint x: 684, startPoint y: 118, endPoint x: 560, endPoint y: 140, distance: 125.9
click at [238, 117] on canvas at bounding box center [784, 413] width 1568 height 744
click at [989, 22] on span "Months" at bounding box center [994, 17] width 35 height 23
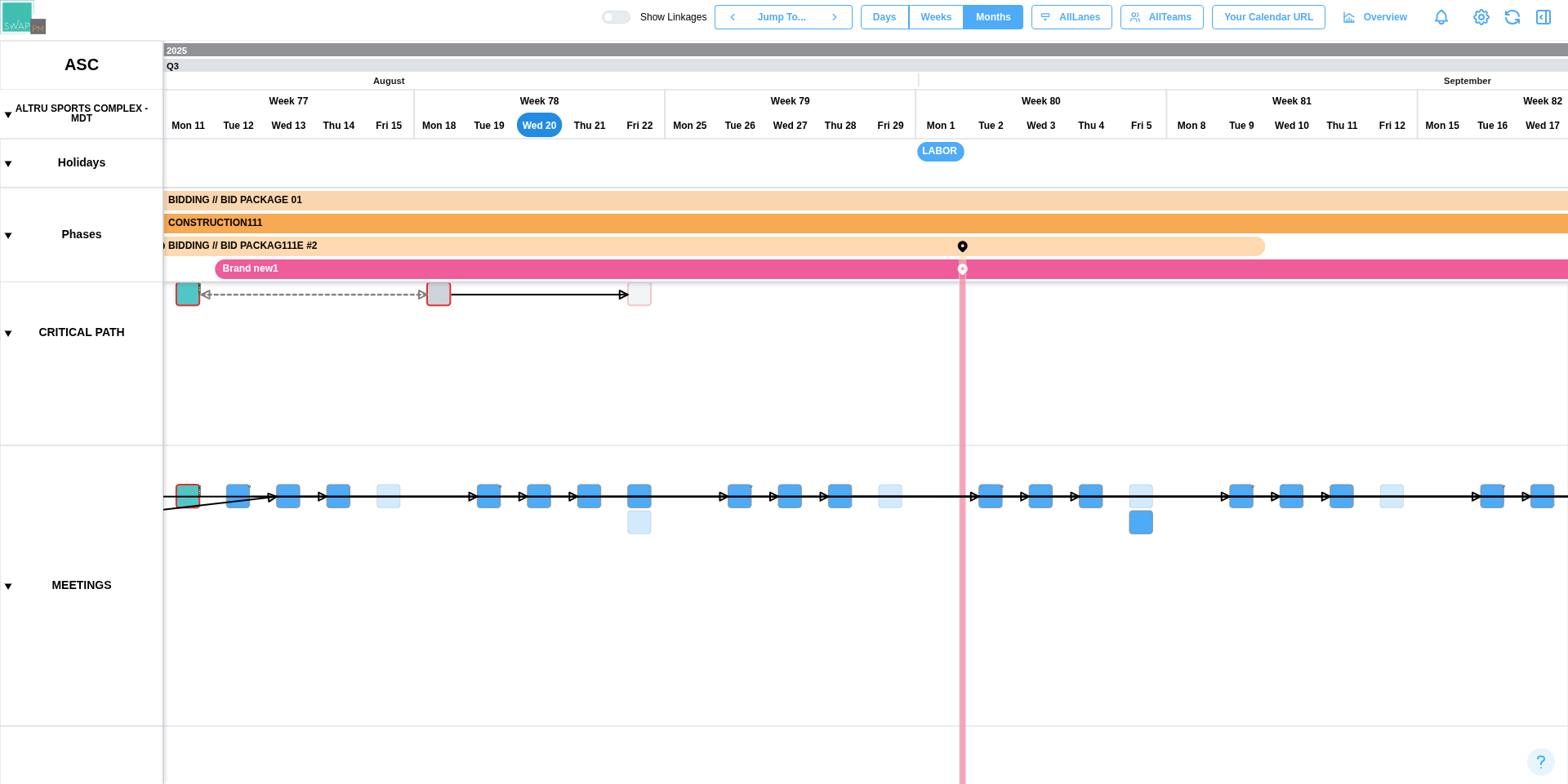
drag, startPoint x: 429, startPoint y: 124, endPoint x: 497, endPoint y: 221, distance: 118.5
click at [497, 221] on canvas at bounding box center [784, 413] width 1568 height 744
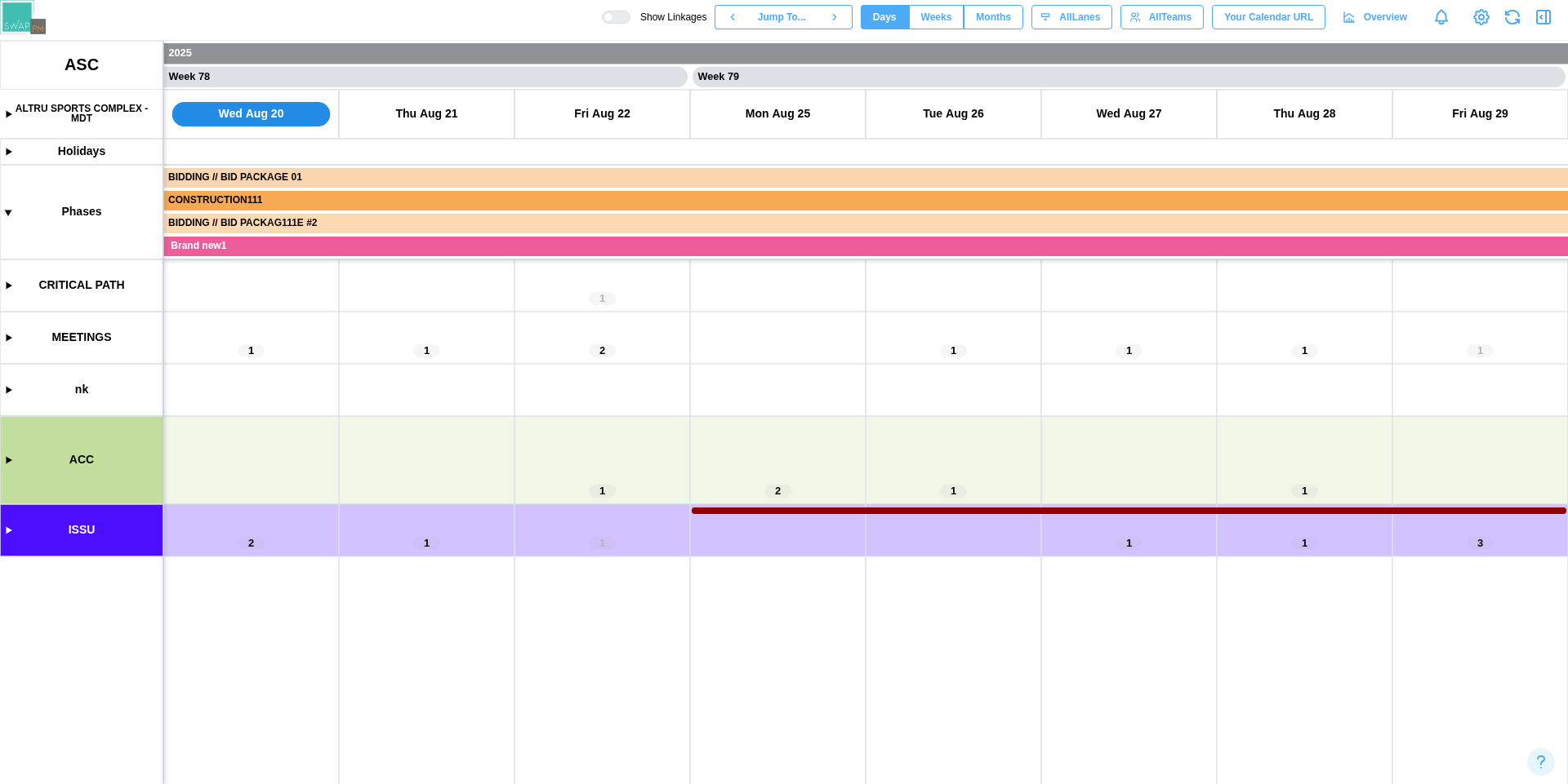
scroll to position [0, 67931]
click at [613, 15] on div at bounding box center [621, 18] width 17 height 12
click at [606, 15] on div at bounding box center [608, 17] width 10 height 10
click at [613, 15] on div at bounding box center [621, 18] width 17 height 12
click at [606, 15] on div at bounding box center [608, 17] width 10 height 10
